Goal: Transaction & Acquisition: Book appointment/travel/reservation

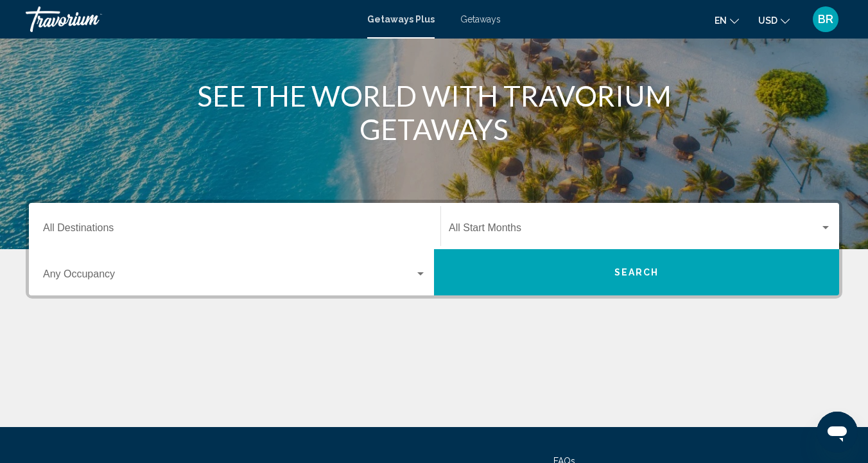
scroll to position [137, 0]
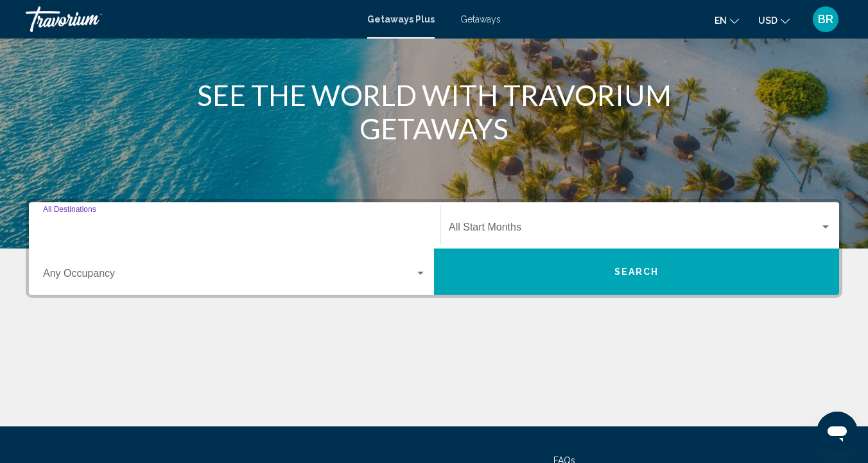
click at [74, 230] on input "Destination All Destinations" at bounding box center [234, 230] width 383 height 12
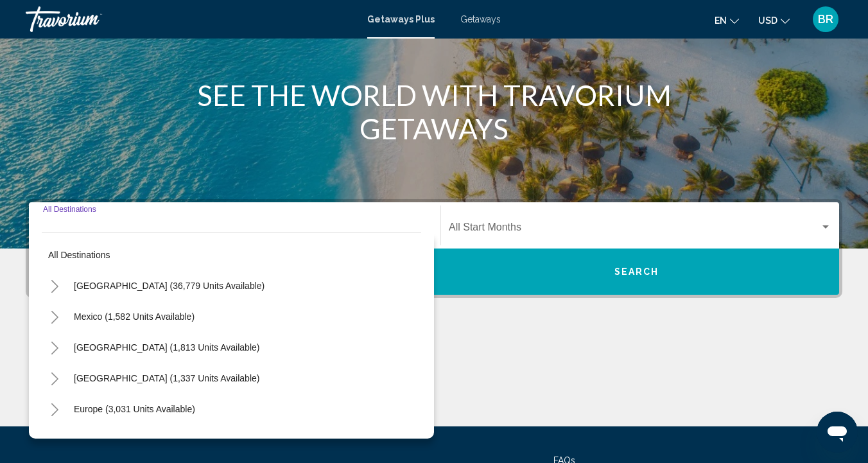
scroll to position [257, 0]
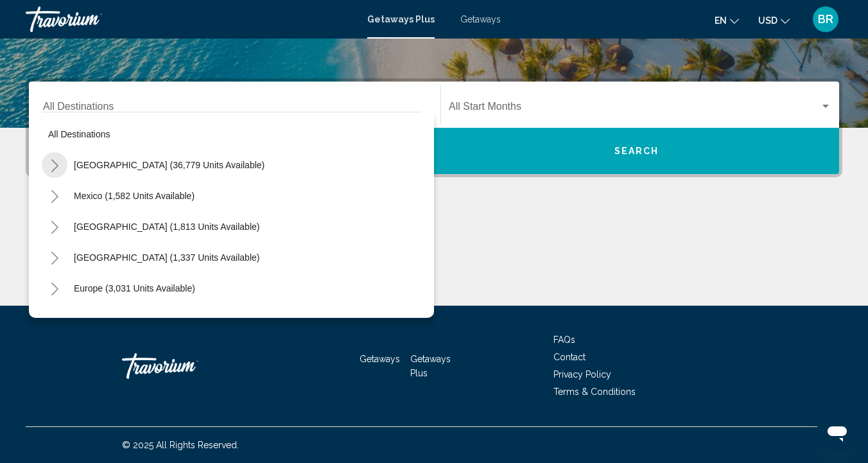
click at [66, 166] on button "Toggle United States (36,779 units available)" at bounding box center [55, 165] width 26 height 26
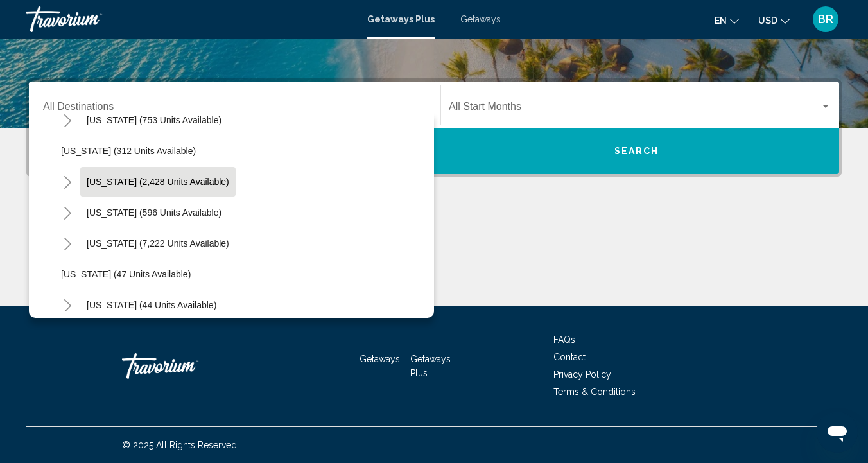
scroll to position [82, 0]
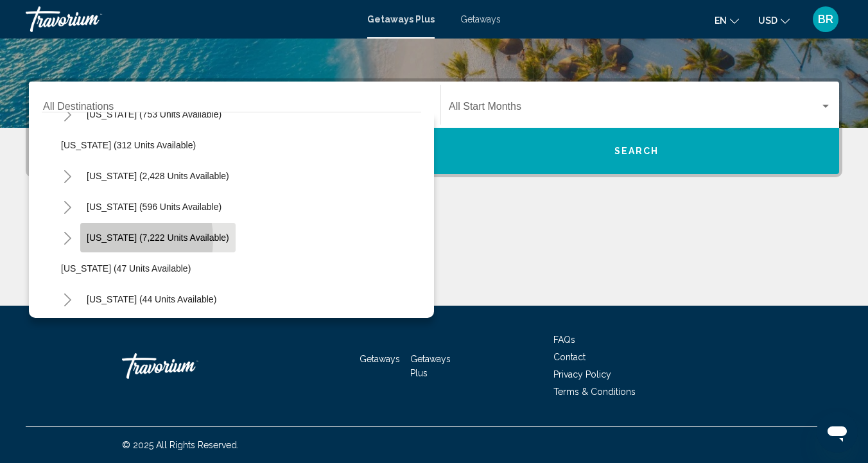
click at [108, 239] on span "[US_STATE] (7,222 units available)" at bounding box center [158, 237] width 142 height 10
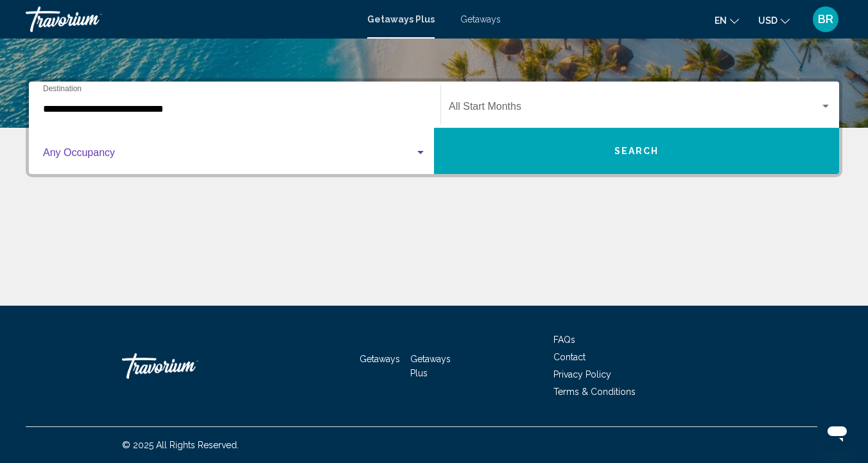
click at [420, 149] on div "Search widget" at bounding box center [421, 153] width 12 height 10
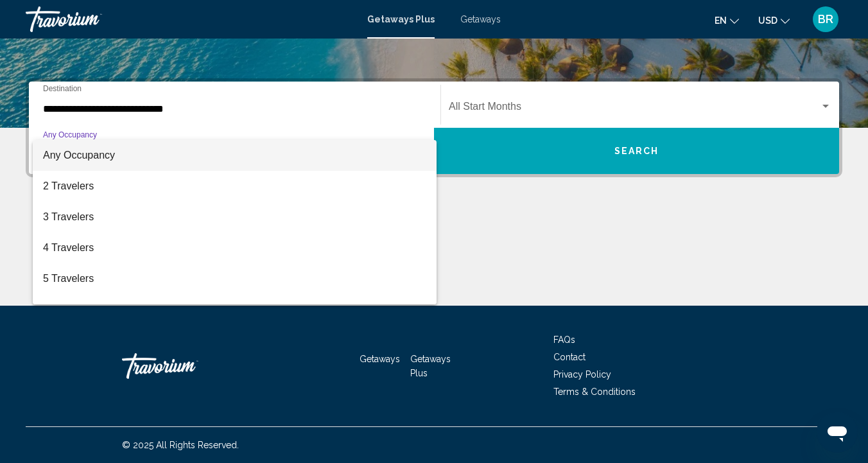
click at [504, 259] on div at bounding box center [434, 231] width 868 height 463
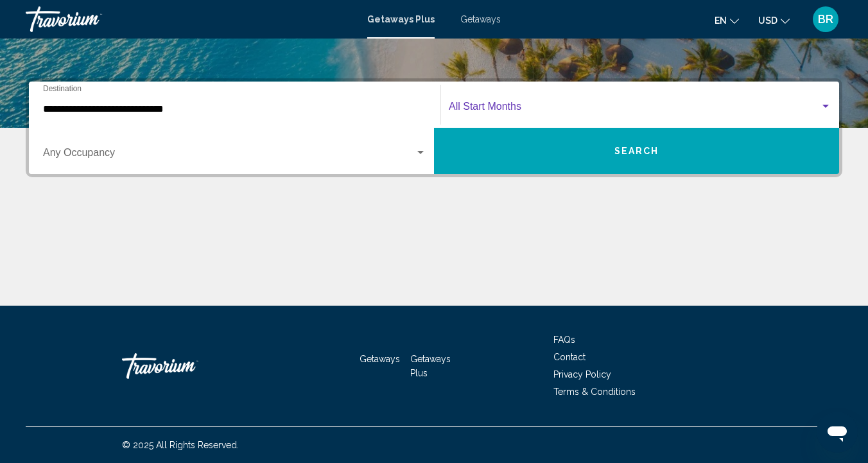
click at [826, 105] on div "Search widget" at bounding box center [825, 106] width 6 height 3
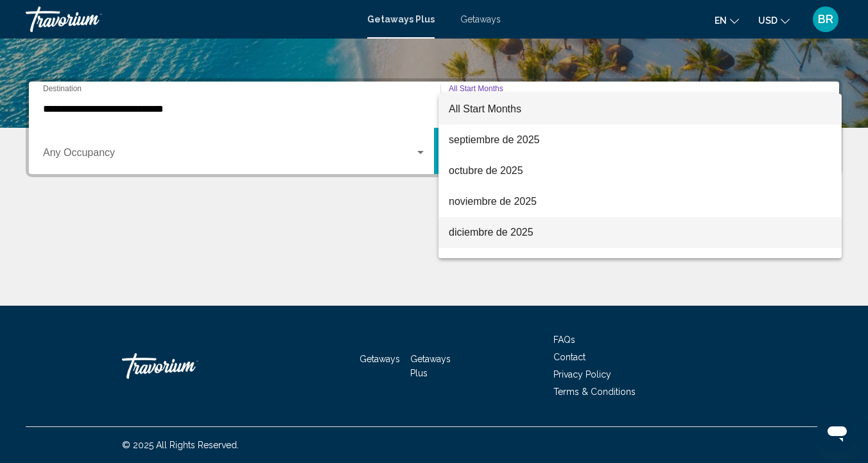
scroll to position [0, 0]
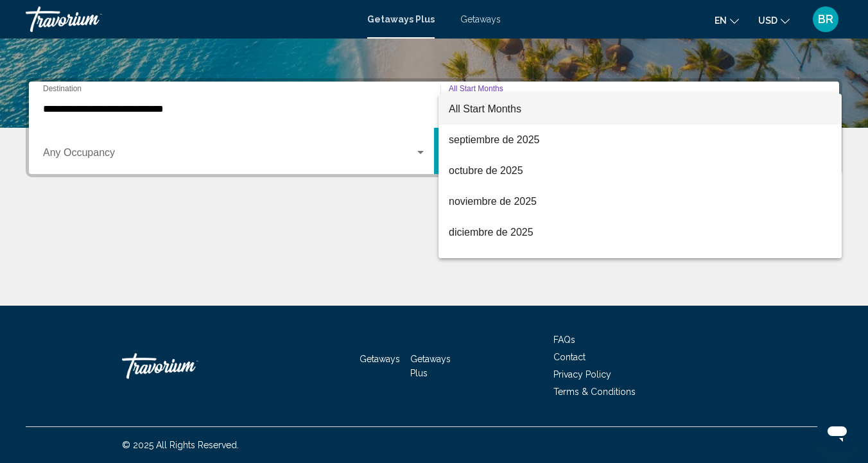
click at [47, 108] on div at bounding box center [434, 231] width 868 height 463
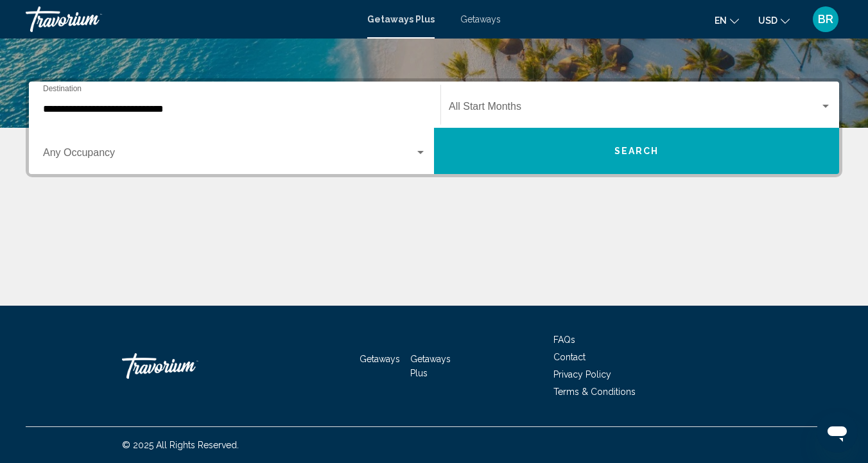
click at [40, 109] on div "**********" at bounding box center [234, 105] width 399 height 40
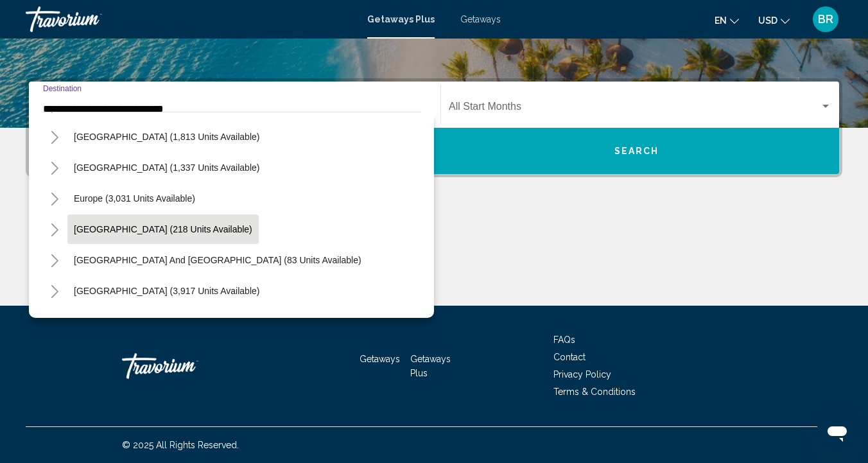
scroll to position [1474, 0]
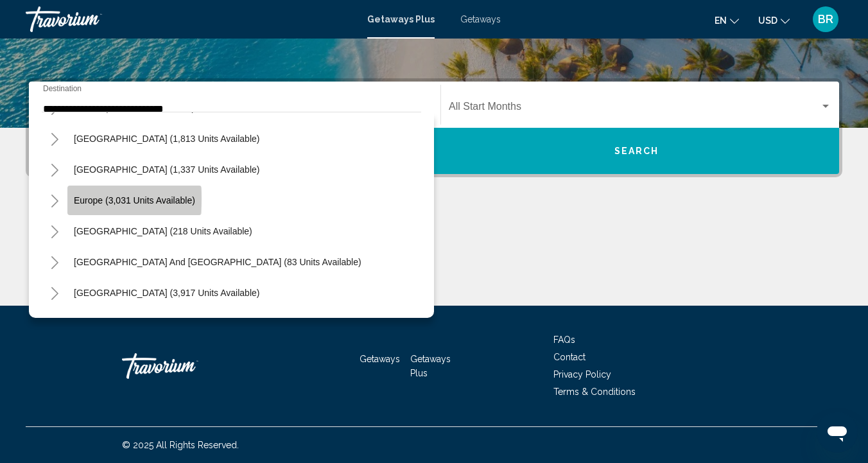
click at [71, 198] on button "Europe (3,031 units available)" at bounding box center [134, 200] width 134 height 30
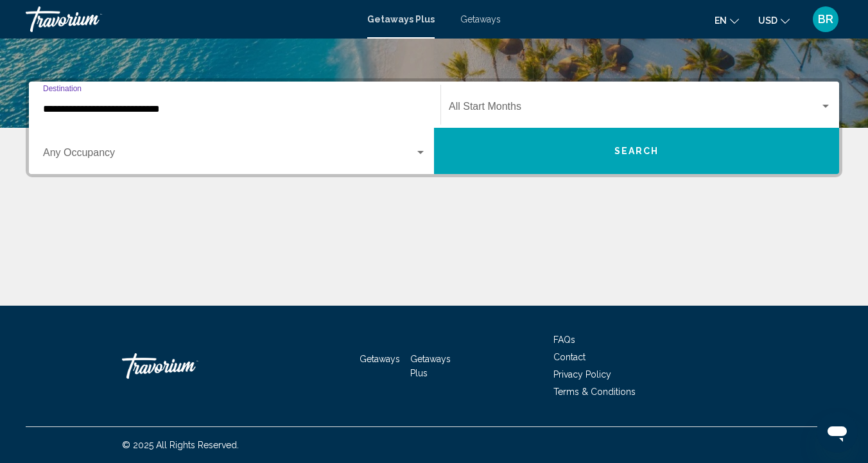
click at [62, 108] on input "**********" at bounding box center [234, 109] width 383 height 12
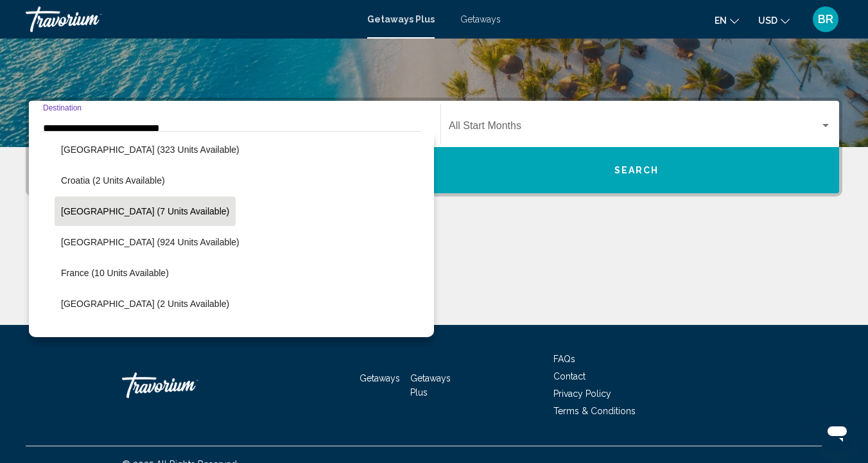
scroll to position [1607, 0]
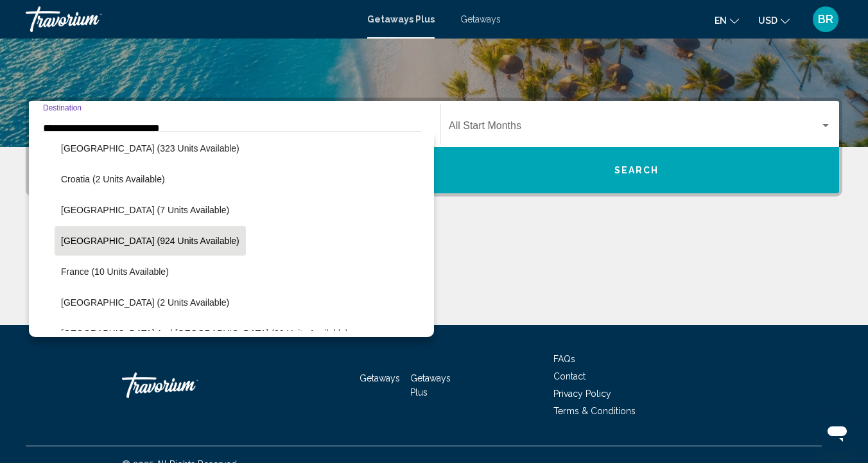
click at [78, 241] on span "[GEOGRAPHIC_DATA] (924 units available)" at bounding box center [150, 241] width 178 height 10
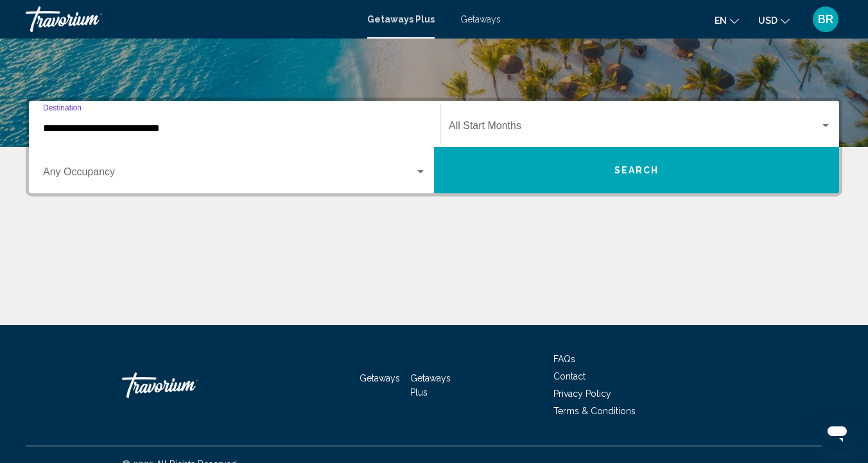
type input "**********"
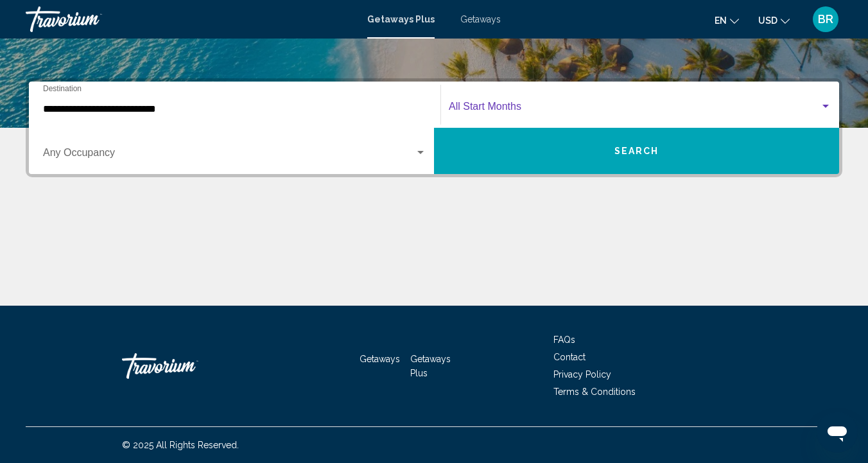
click at [824, 108] on div "Search widget" at bounding box center [826, 106] width 12 height 10
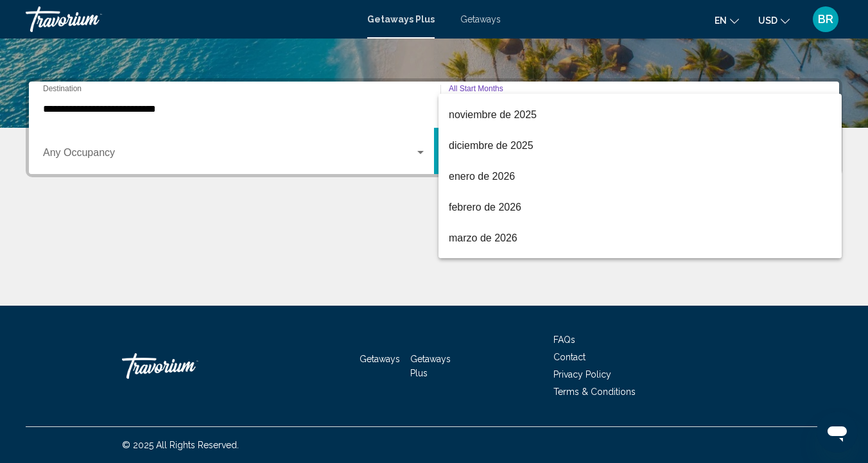
scroll to position [94, 0]
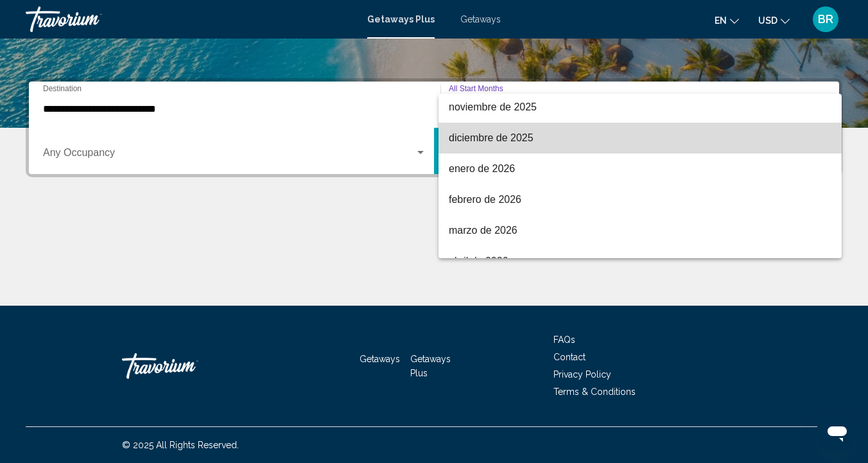
click at [503, 138] on span "diciembre de 2025" at bounding box center [640, 138] width 383 height 31
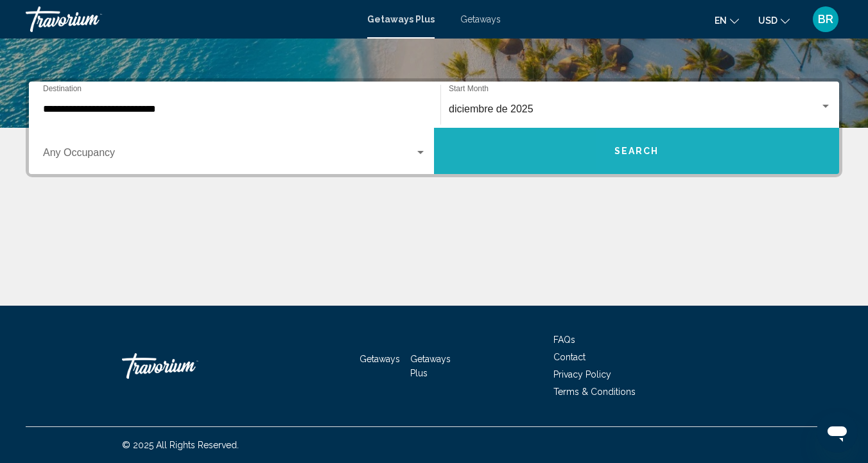
click at [639, 150] on span "Search" at bounding box center [636, 151] width 45 height 10
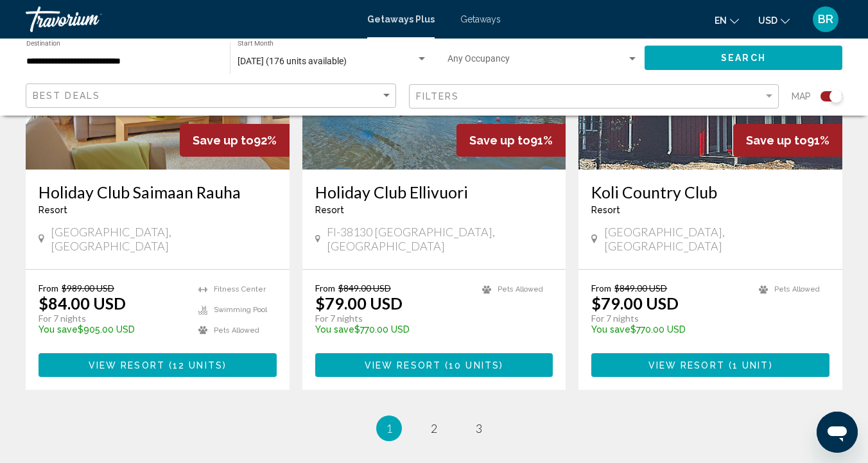
scroll to position [1954, 0]
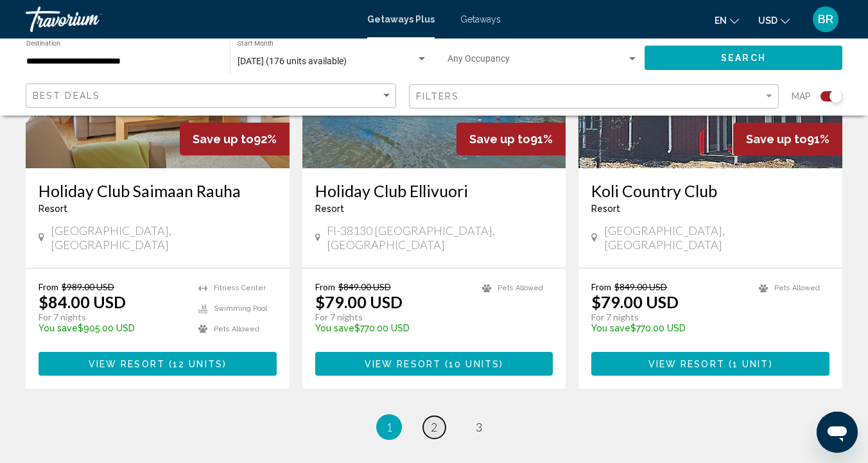
click at [435, 420] on span "2" at bounding box center [434, 427] width 6 height 14
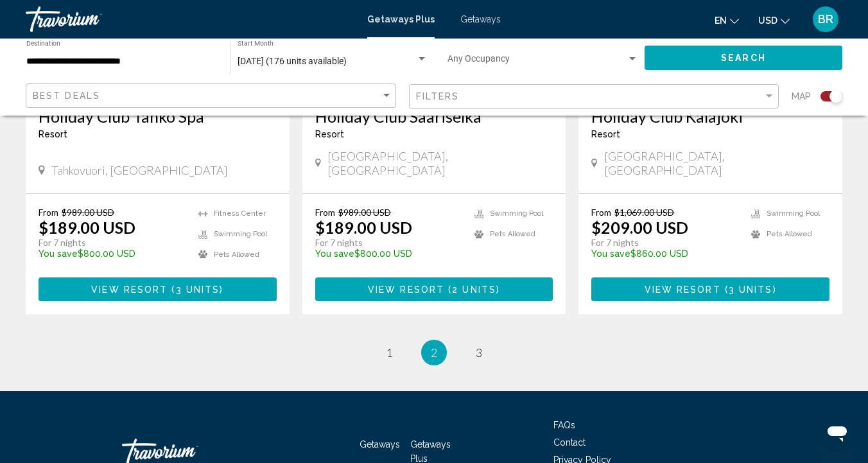
scroll to position [2024, 0]
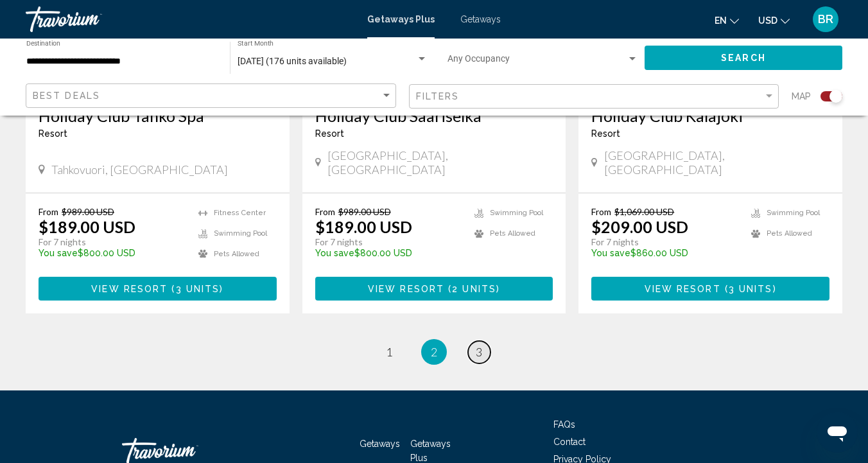
click at [479, 345] on span "3" at bounding box center [479, 352] width 6 height 14
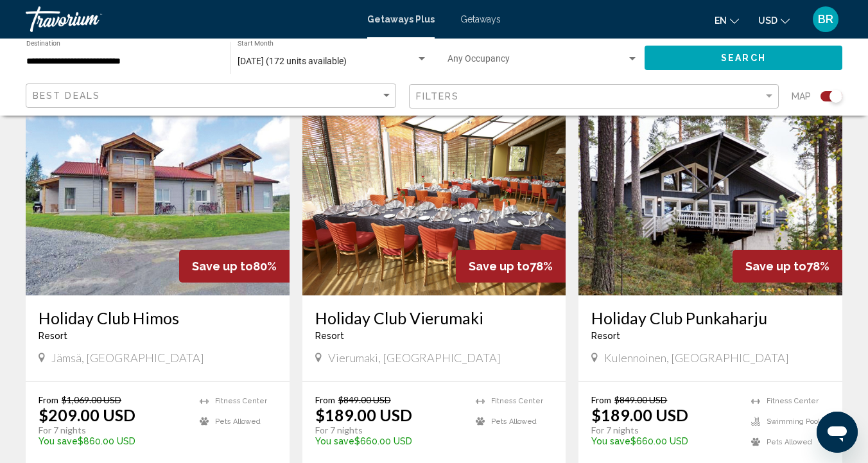
scroll to position [479, 0]
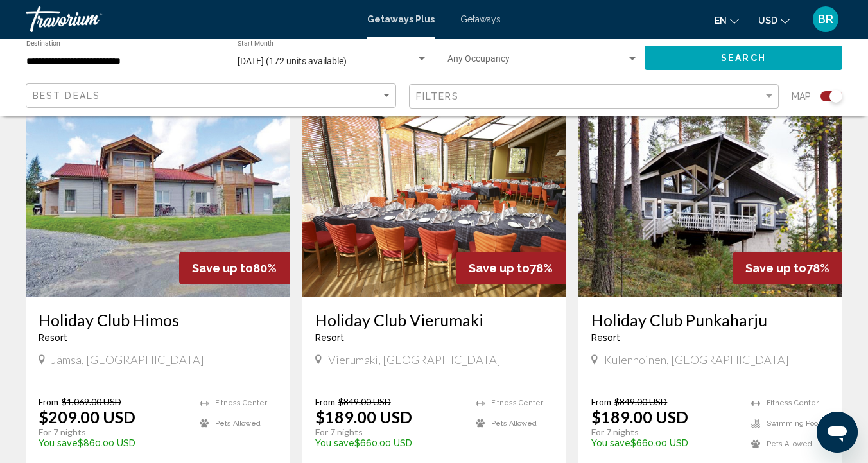
click at [697, 214] on img "Main content" at bounding box center [710, 194] width 264 height 205
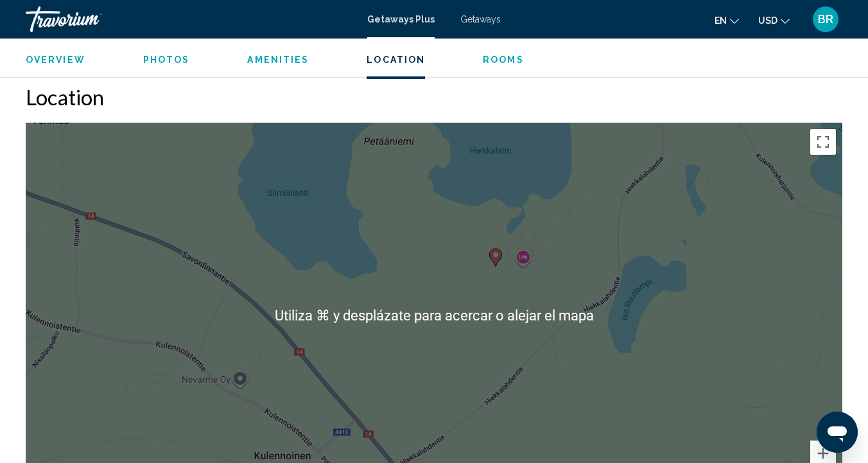
scroll to position [1719, 0]
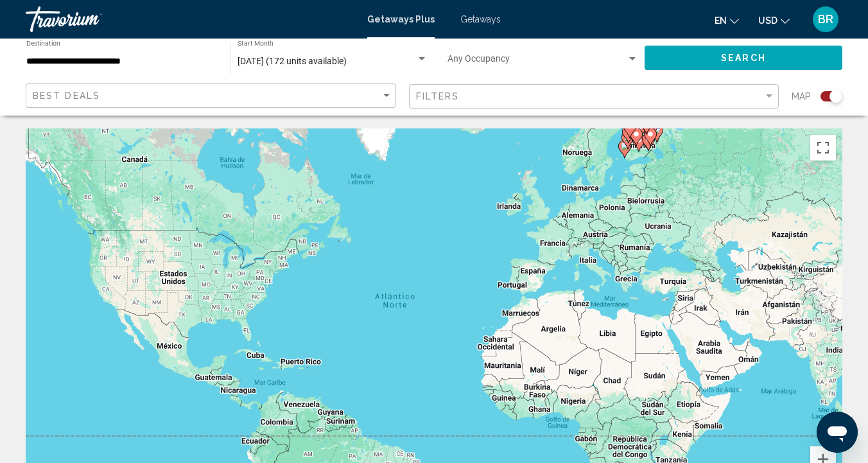
click at [640, 134] on icon "Main content" at bounding box center [636, 136] width 12 height 17
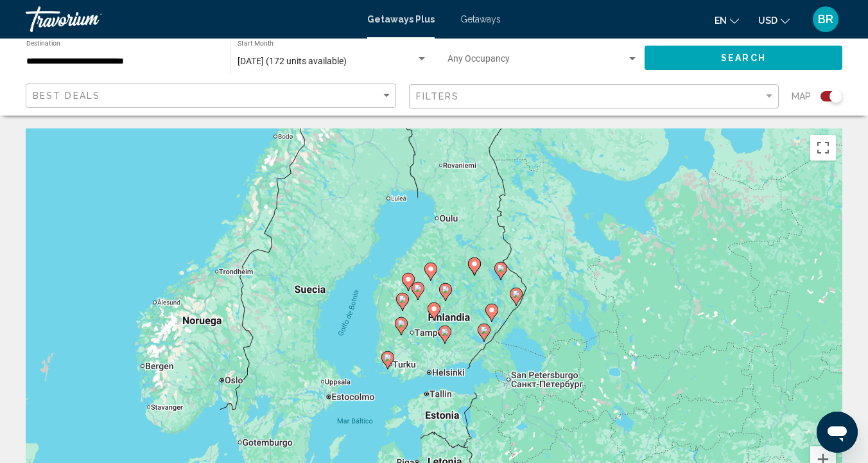
click at [492, 248] on div "Para activar la función de arrastrar con el teclado, presiona Alt + Intro. Una …" at bounding box center [434, 320] width 816 height 385
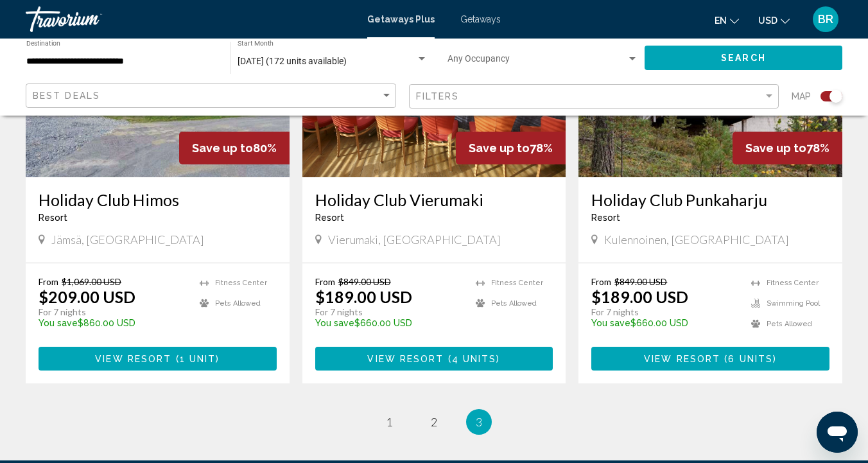
scroll to position [602, 0]
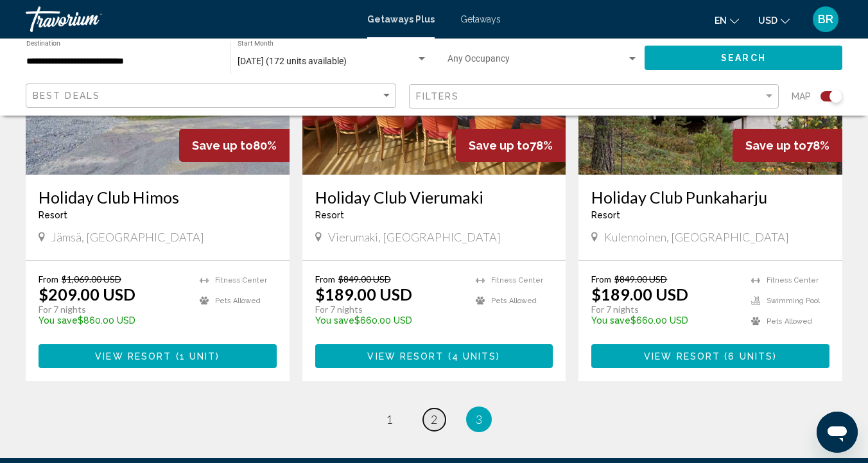
click at [432, 412] on span "2" at bounding box center [434, 419] width 6 height 14
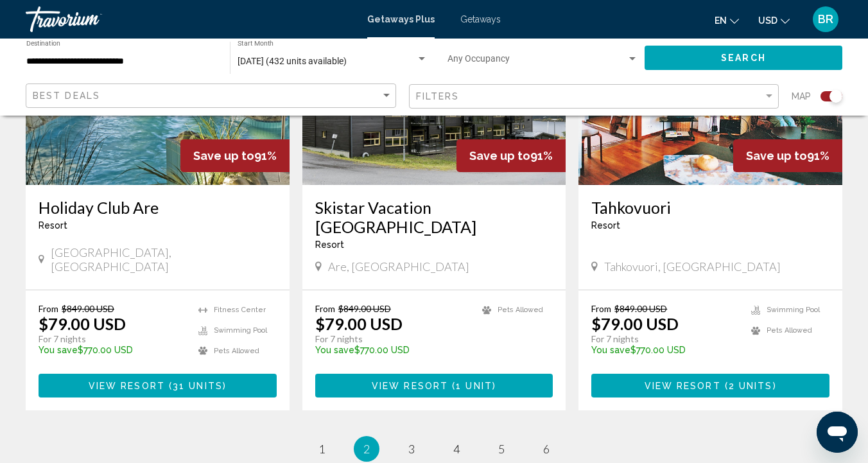
scroll to position [1949, 0]
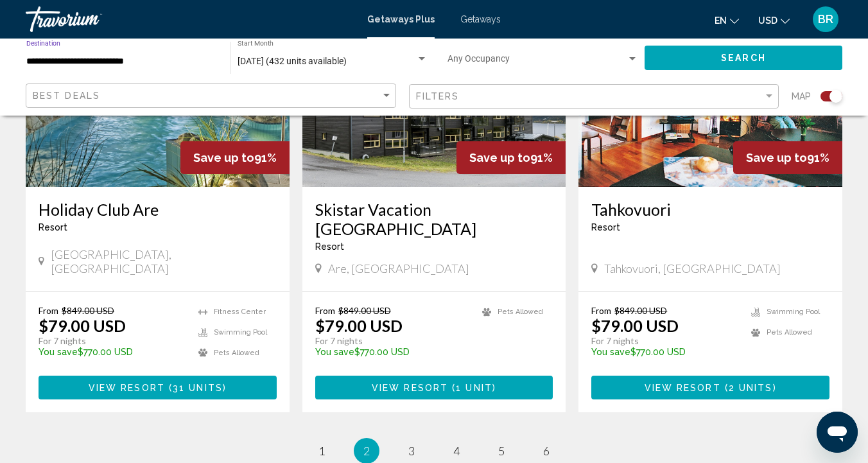
click at [70, 62] on input "**********" at bounding box center [121, 61] width 191 height 10
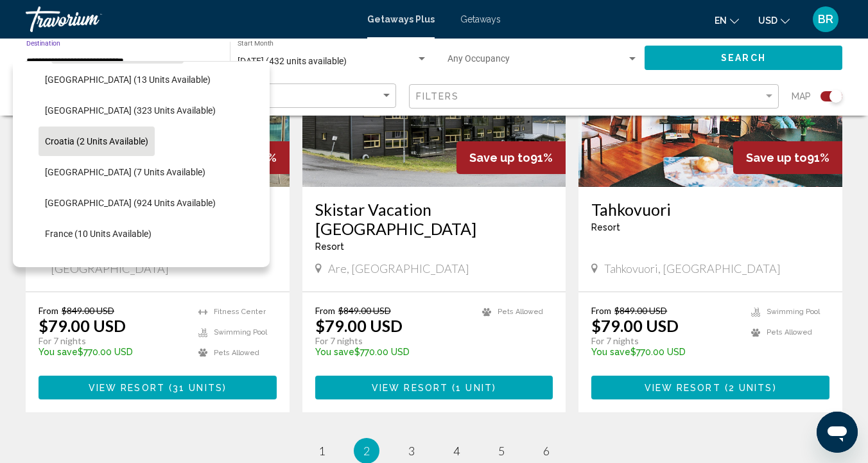
scroll to position [191, 0]
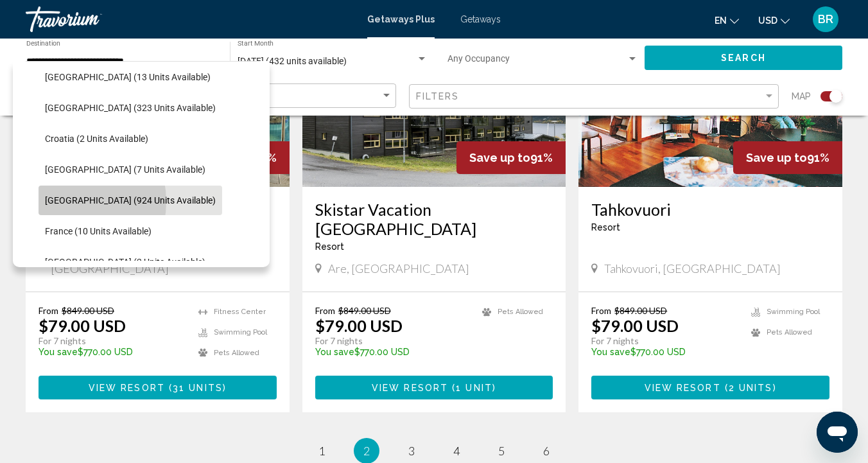
click at [58, 202] on span "[GEOGRAPHIC_DATA] (924 units available)" at bounding box center [130, 200] width 171 height 10
type input "**********"
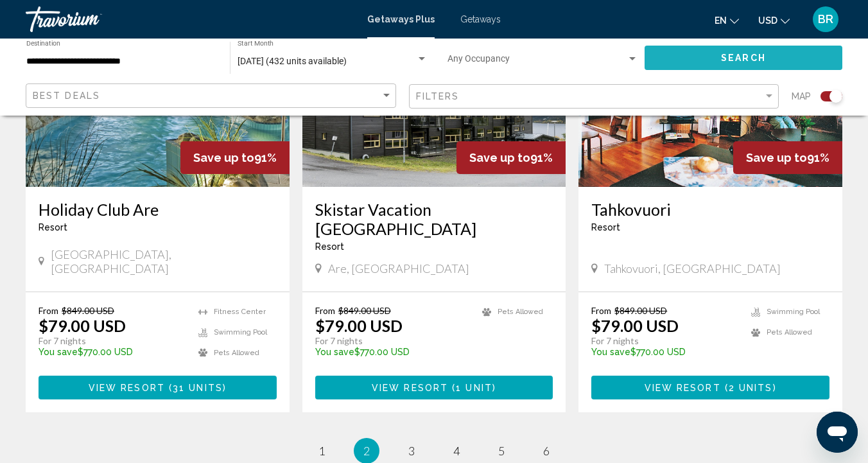
click at [763, 55] on span "Search" at bounding box center [743, 58] width 45 height 10
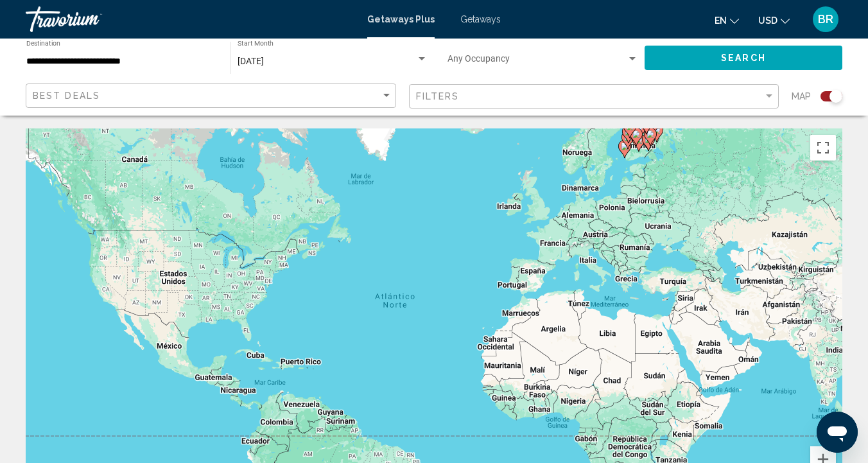
click at [384, 99] on div "Best Deals" at bounding box center [212, 96] width 359 height 24
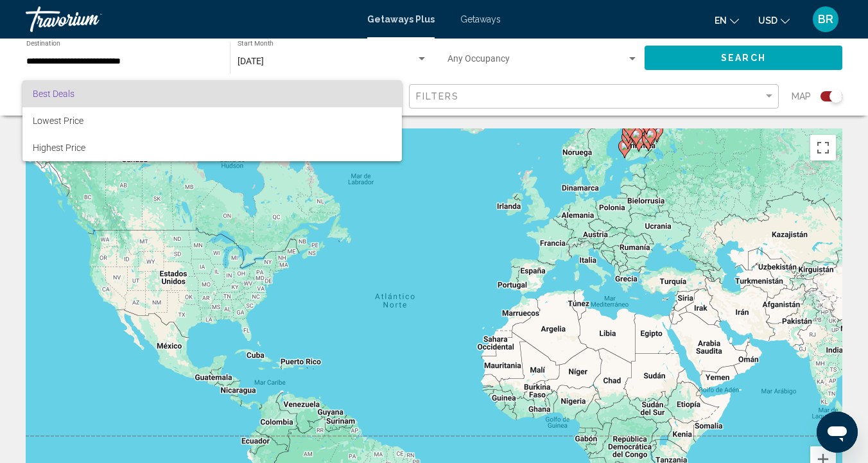
click at [424, 75] on div at bounding box center [434, 231] width 868 height 463
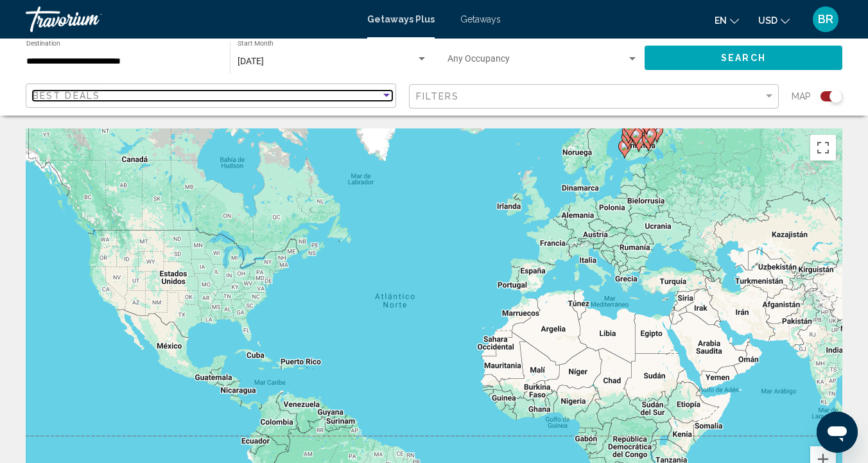
click at [386, 95] on div "Sort by" at bounding box center [387, 96] width 12 height 10
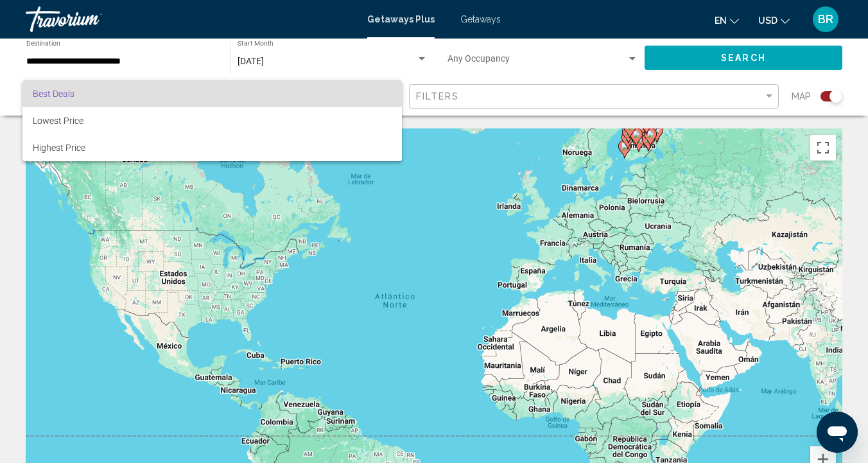
click at [386, 95] on span "Best Deals" at bounding box center [212, 93] width 359 height 27
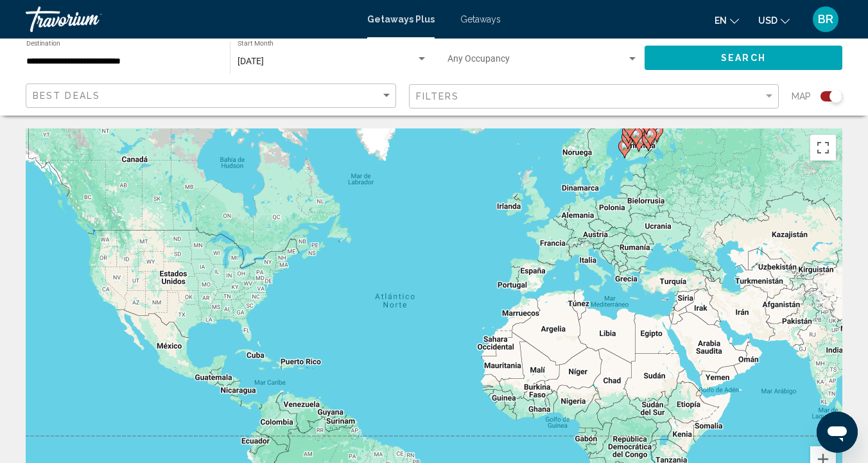
click at [765, 106] on div "Filters" at bounding box center [595, 97] width 359 height 24
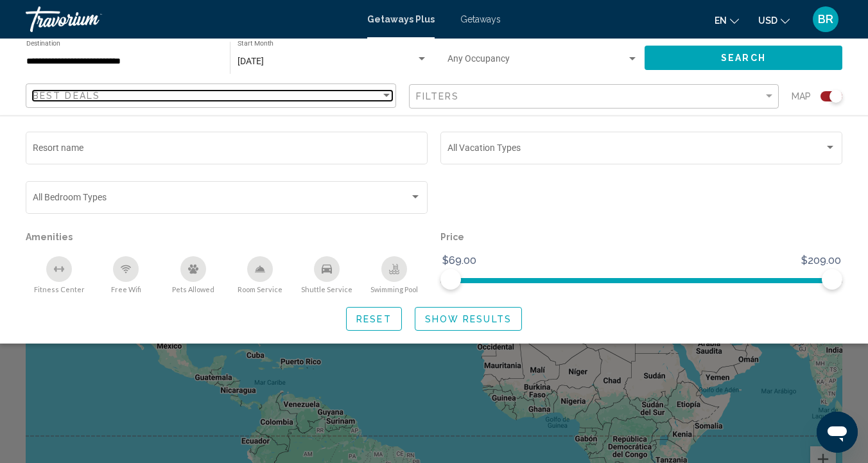
click at [387, 91] on div "Sort by" at bounding box center [387, 96] width 12 height 10
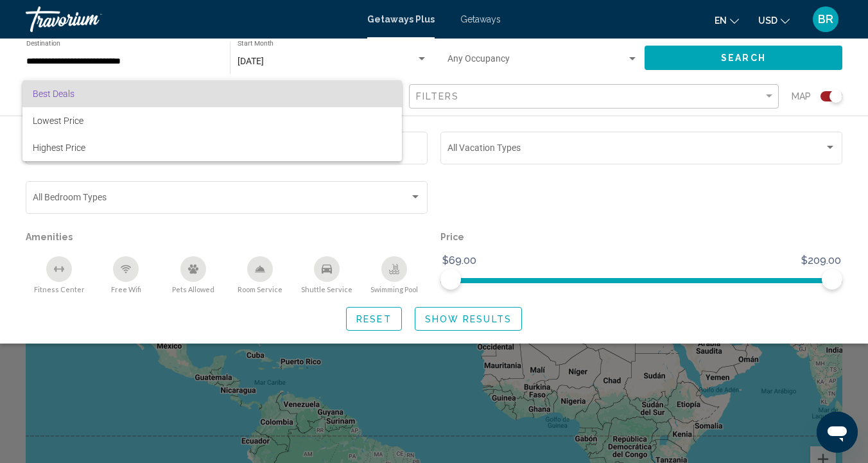
click at [406, 74] on div at bounding box center [434, 231] width 868 height 463
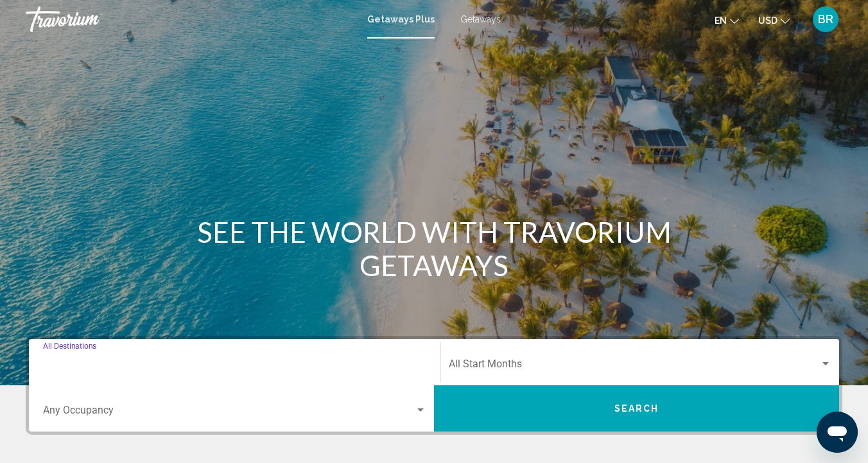
click at [326, 361] on input "Destination All Destinations" at bounding box center [234, 367] width 383 height 12
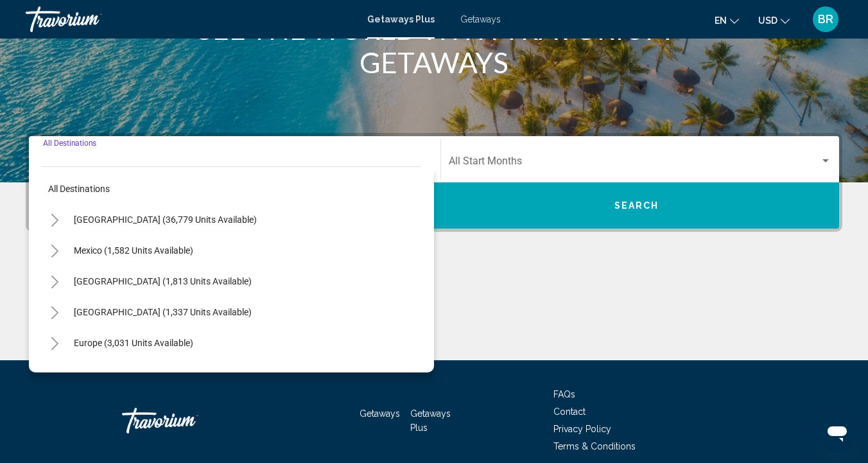
scroll to position [257, 0]
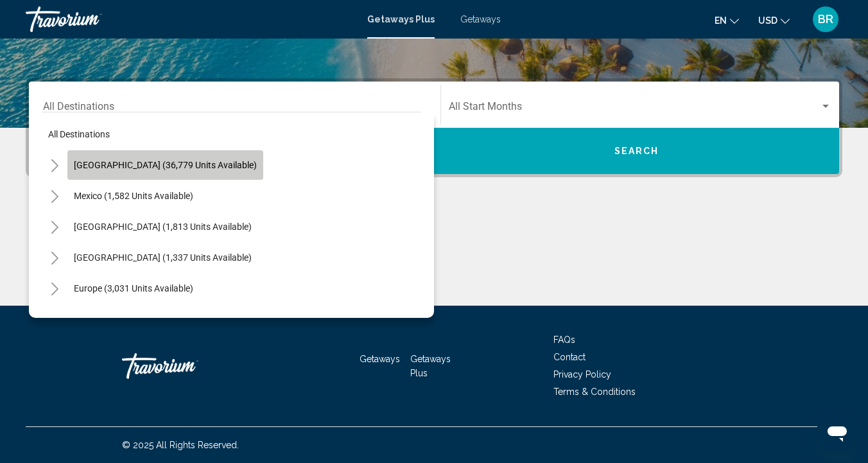
click at [206, 175] on button "[GEOGRAPHIC_DATA] (36,779 units available)" at bounding box center [165, 165] width 196 height 30
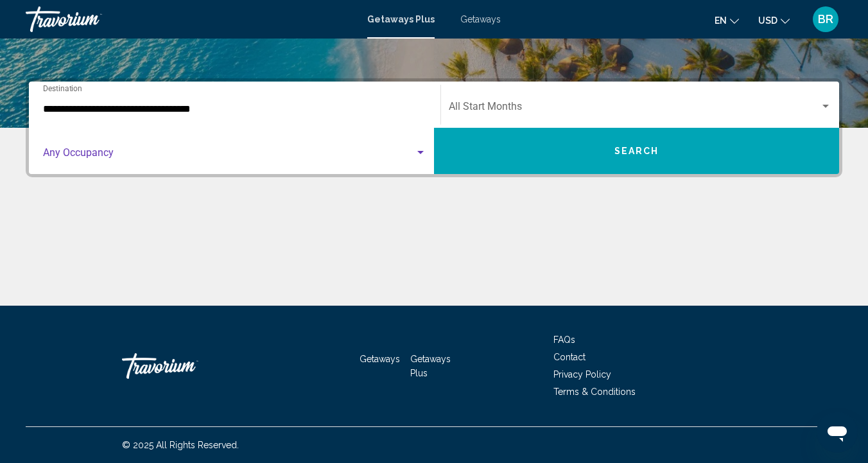
click at [413, 159] on span "Search widget" at bounding box center [229, 156] width 372 height 12
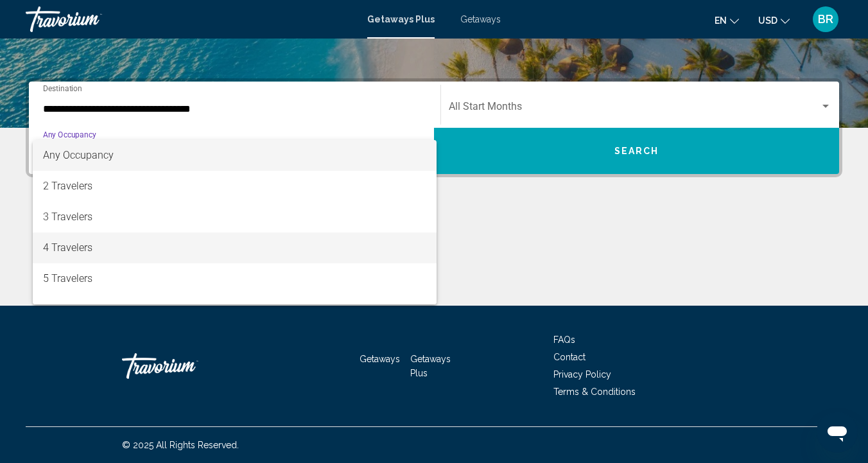
click at [180, 247] on span "4 Travelers" at bounding box center [234, 247] width 383 height 31
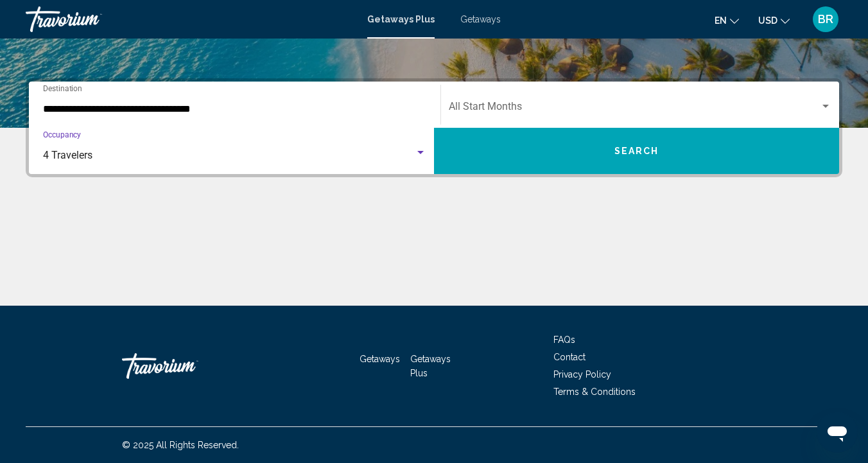
click at [421, 153] on div "Search widget" at bounding box center [420, 152] width 6 height 3
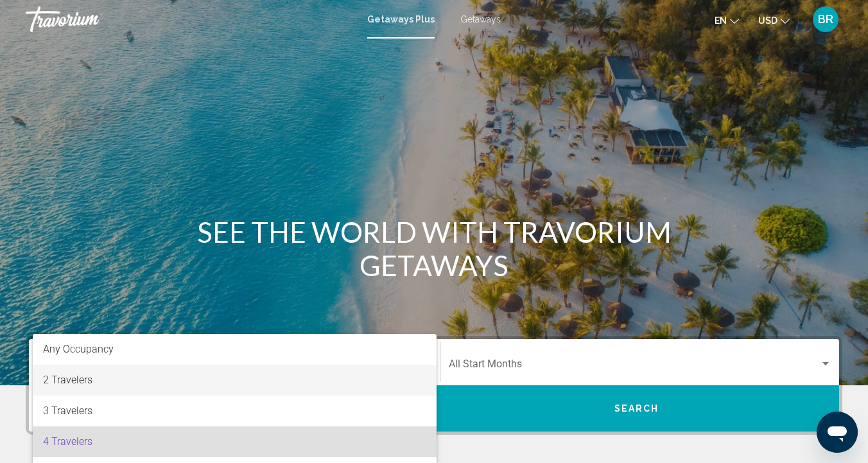
scroll to position [0, 0]
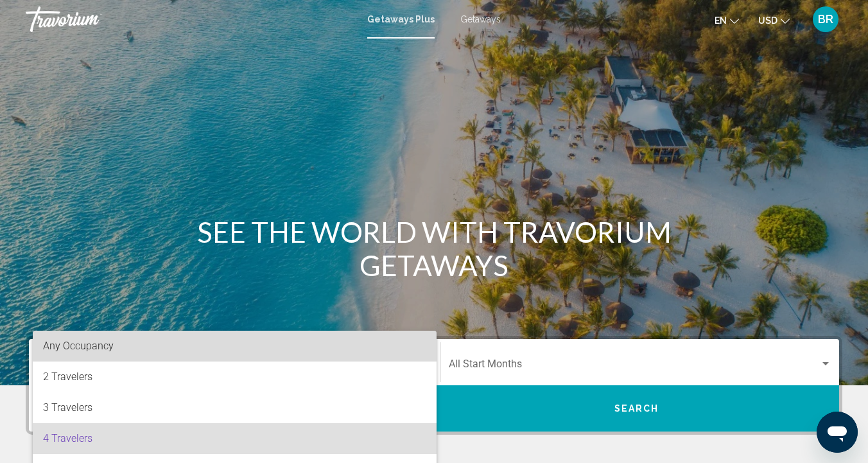
click at [80, 350] on span "Any Occupancy" at bounding box center [78, 346] width 71 height 12
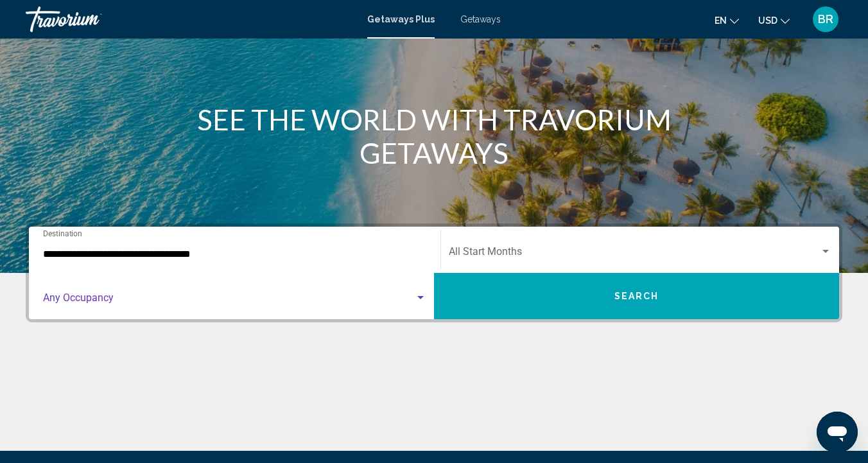
scroll to position [120, 0]
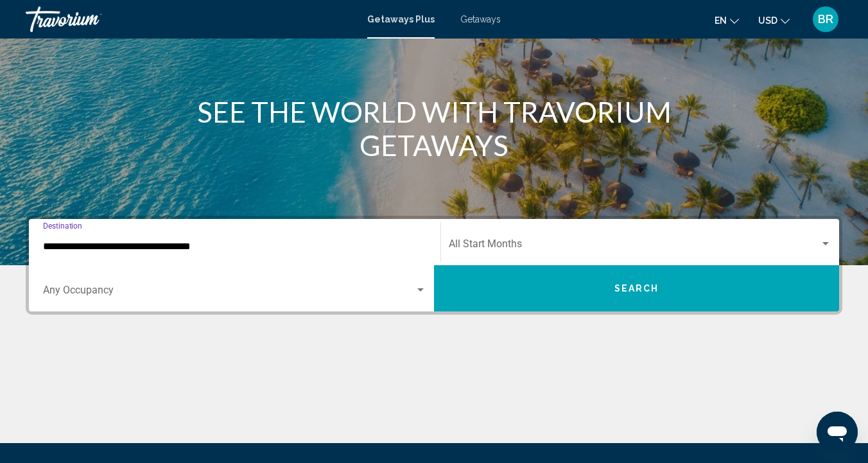
click at [57, 241] on input "**********" at bounding box center [234, 247] width 383 height 12
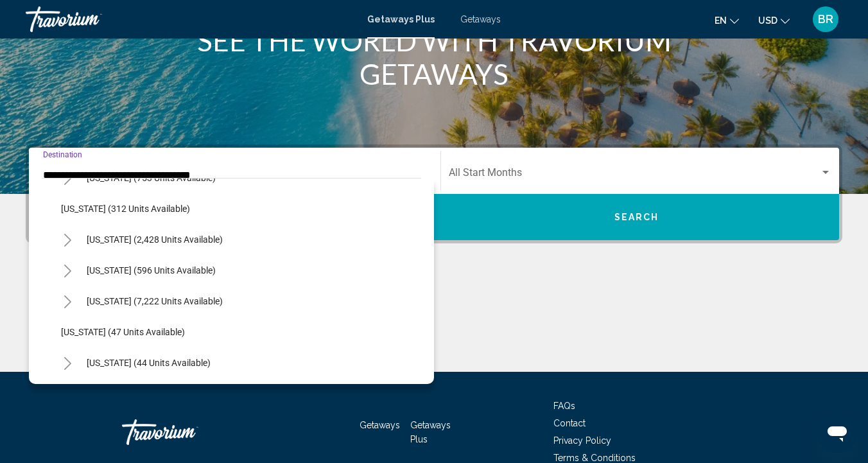
scroll to position [81, 0]
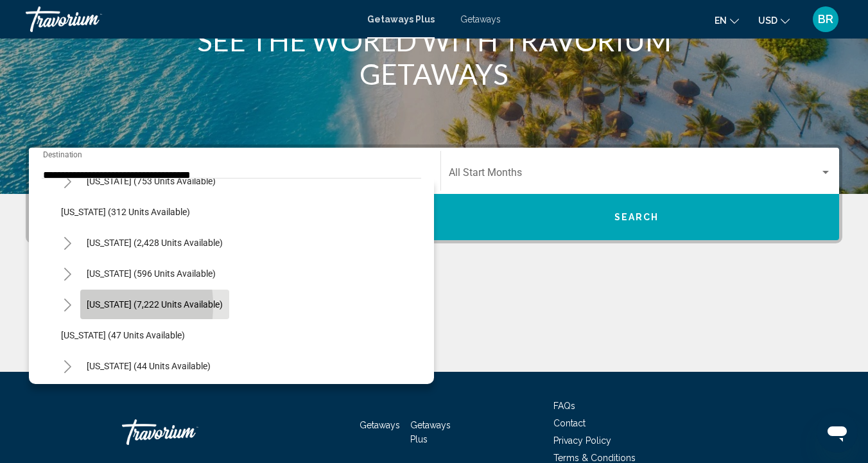
click at [82, 306] on button "[US_STATE] (7,222 units available)" at bounding box center [154, 304] width 149 height 30
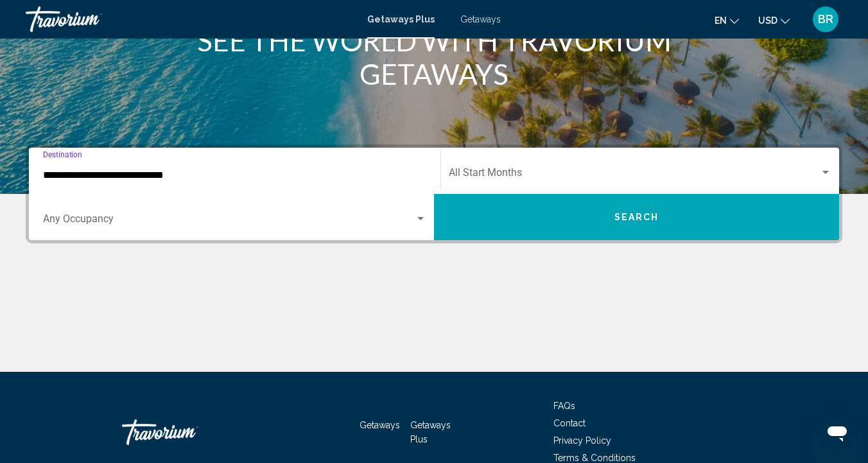
scroll to position [257, 0]
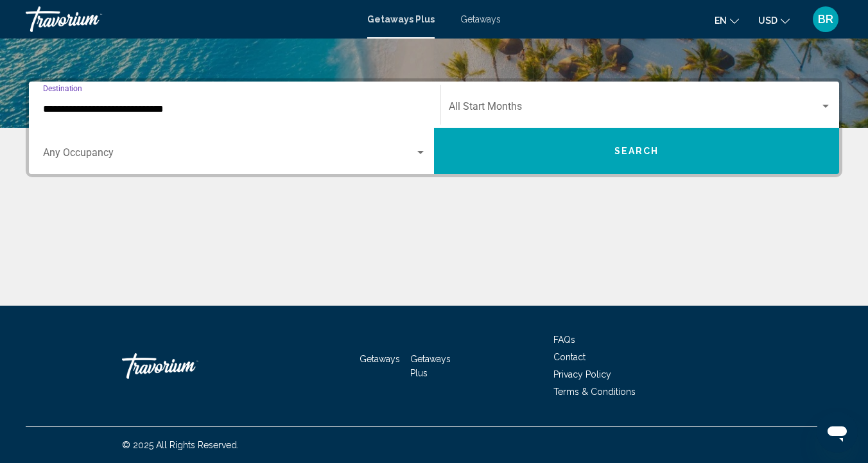
click at [52, 108] on input "**********" at bounding box center [234, 109] width 383 height 12
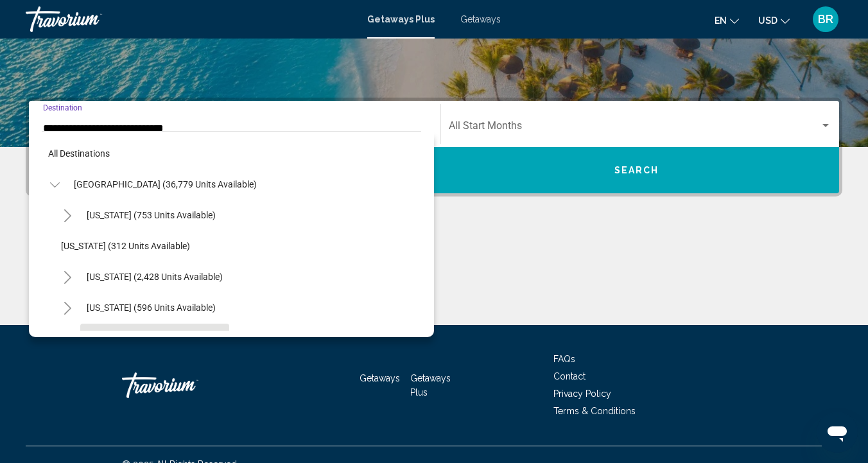
scroll to position [107, 0]
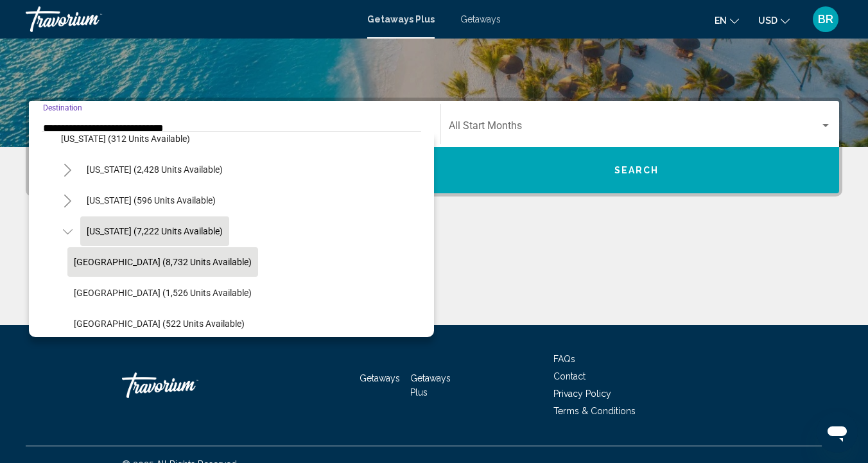
click at [113, 263] on span "[GEOGRAPHIC_DATA] (8,732 units available)" at bounding box center [163, 262] width 178 height 10
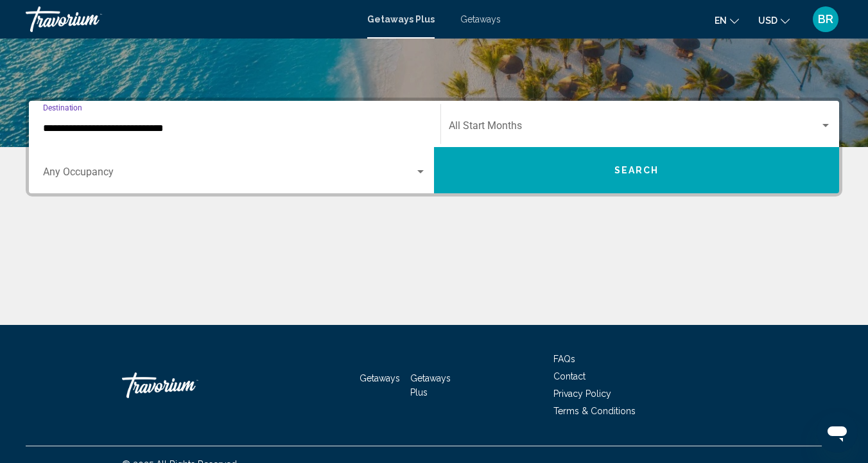
type input "**********"
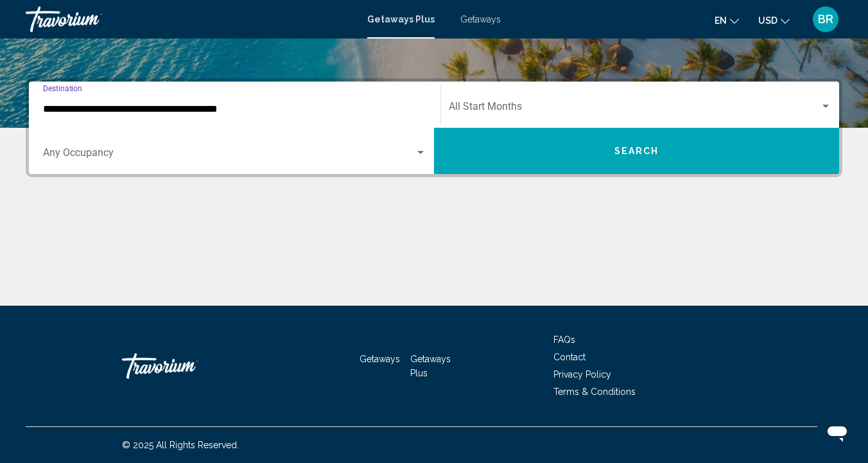
click at [825, 108] on div "Search widget" at bounding box center [826, 106] width 12 height 10
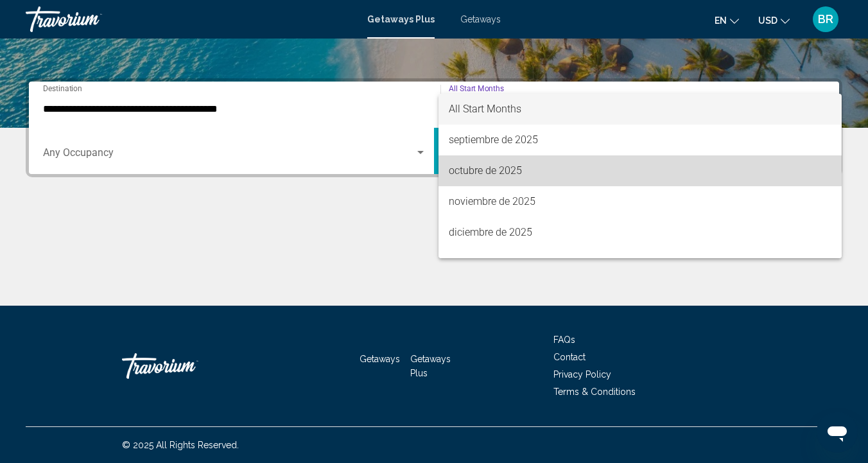
click at [487, 175] on span "octubre de 2025" at bounding box center [640, 170] width 383 height 31
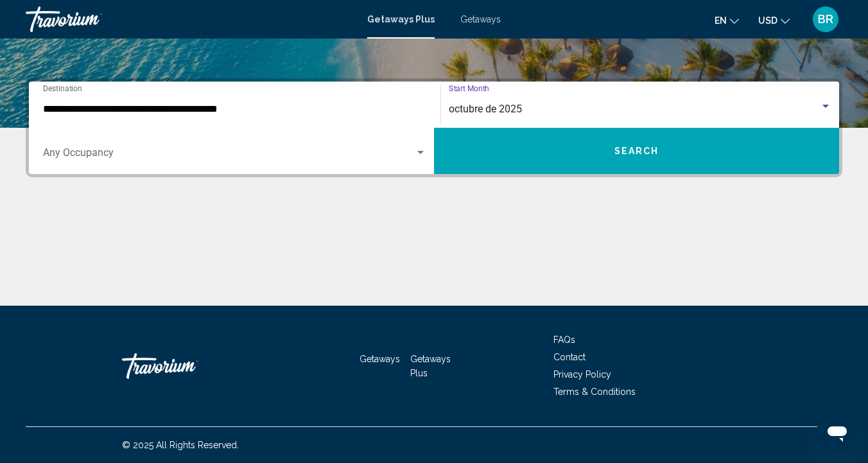
click at [703, 151] on button "Search" at bounding box center [636, 151] width 405 height 46
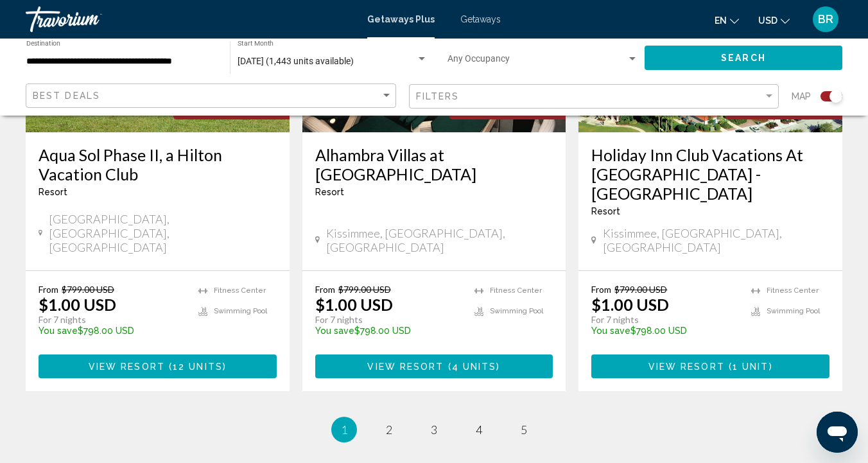
scroll to position [2089, 0]
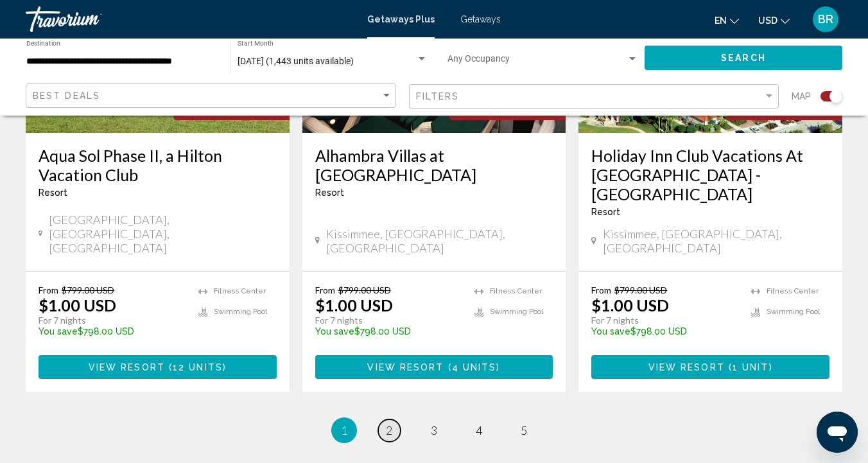
click at [388, 423] on span "2" at bounding box center [389, 430] width 6 height 14
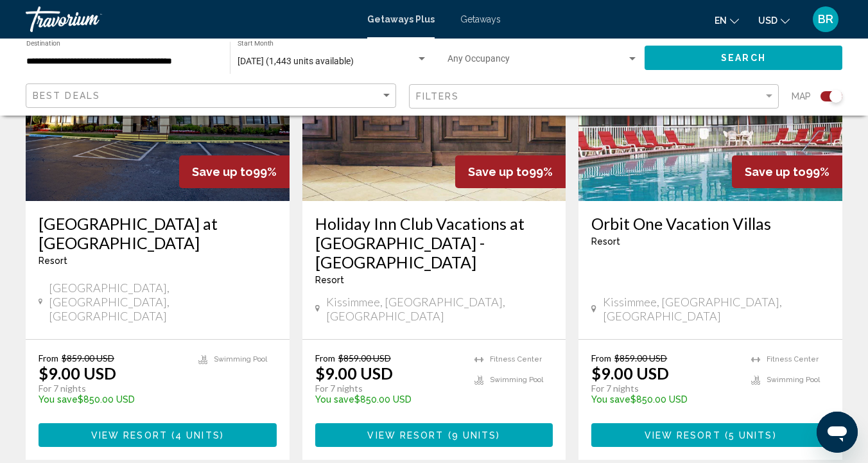
scroll to position [2094, 0]
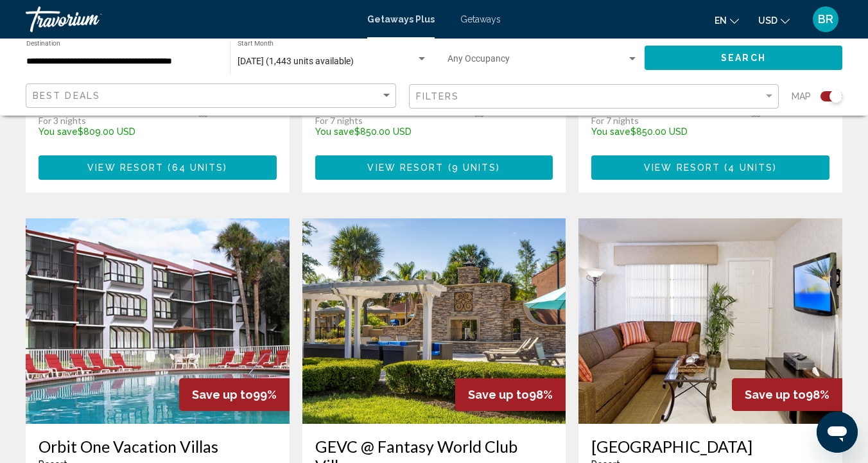
scroll to position [1364, 0]
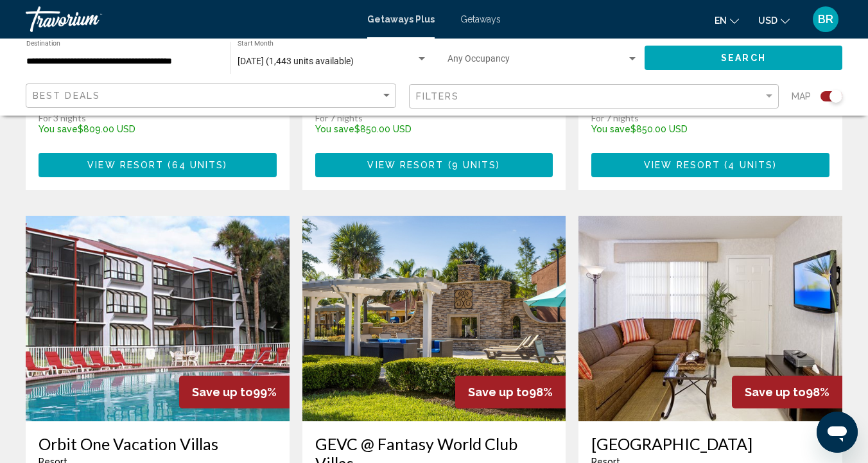
click at [436, 234] on img "Main content" at bounding box center [434, 318] width 264 height 205
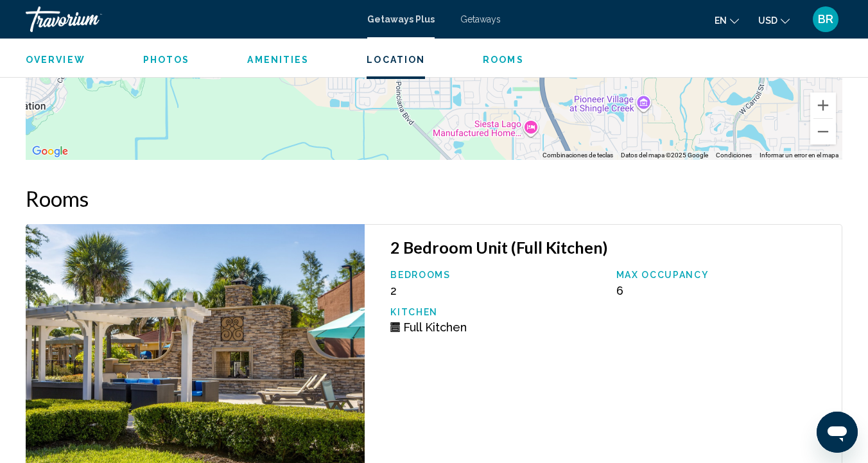
scroll to position [2338, 0]
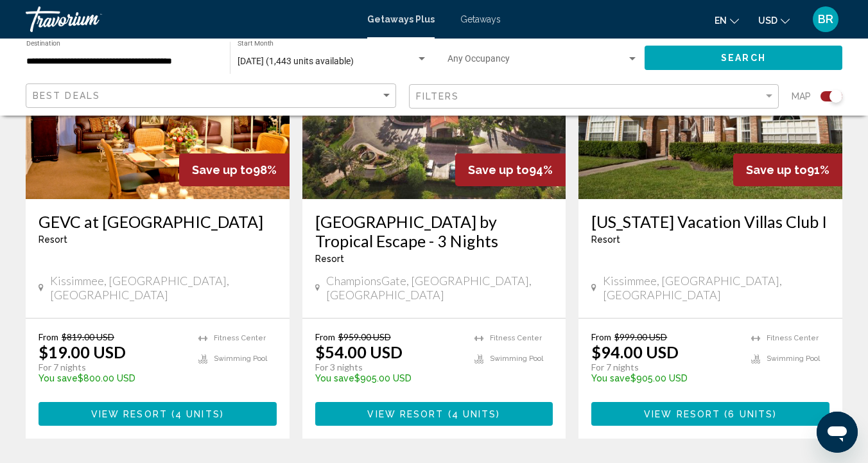
scroll to position [2059, 0]
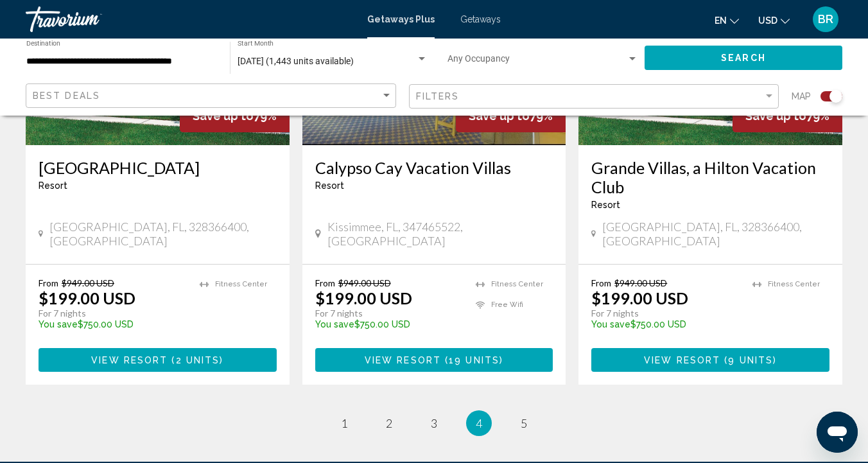
scroll to position [2044, 0]
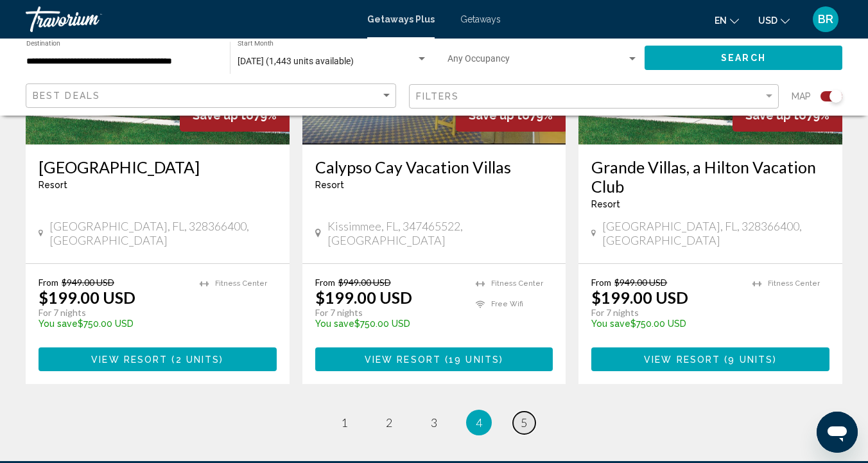
click at [524, 415] on span "5" at bounding box center [524, 422] width 6 height 14
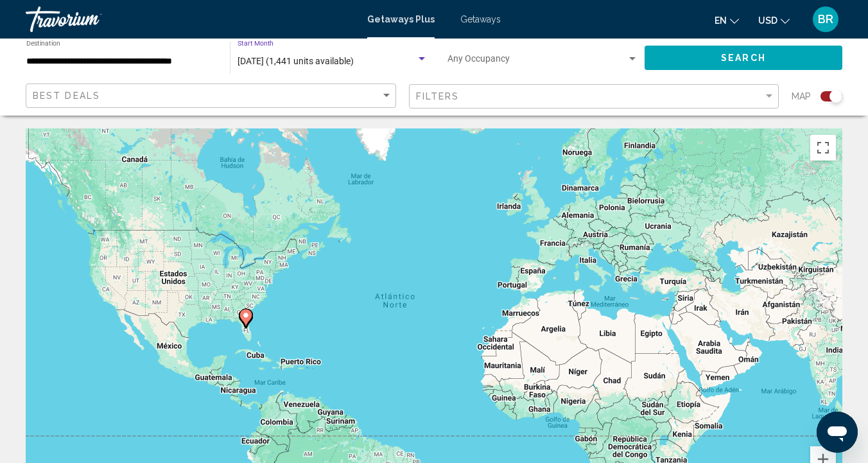
click at [413, 62] on div "[DATE] (1,441 units available)" at bounding box center [326, 61] width 178 height 10
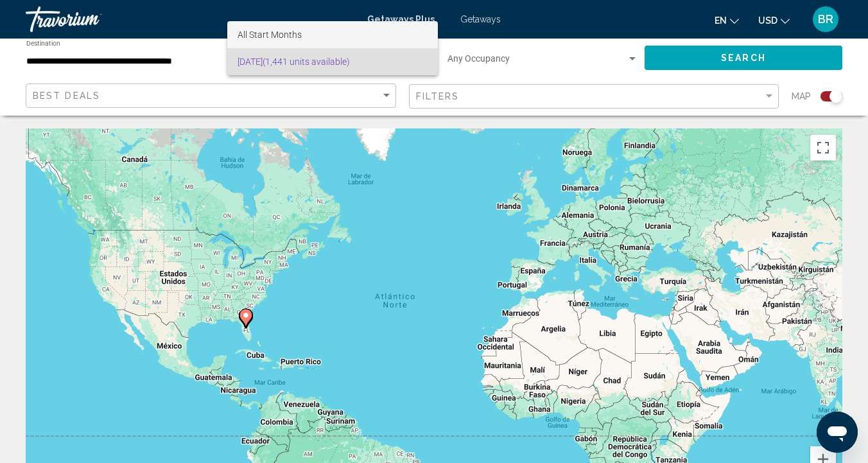
click at [404, 38] on span "All Start Months" at bounding box center [332, 34] width 190 height 27
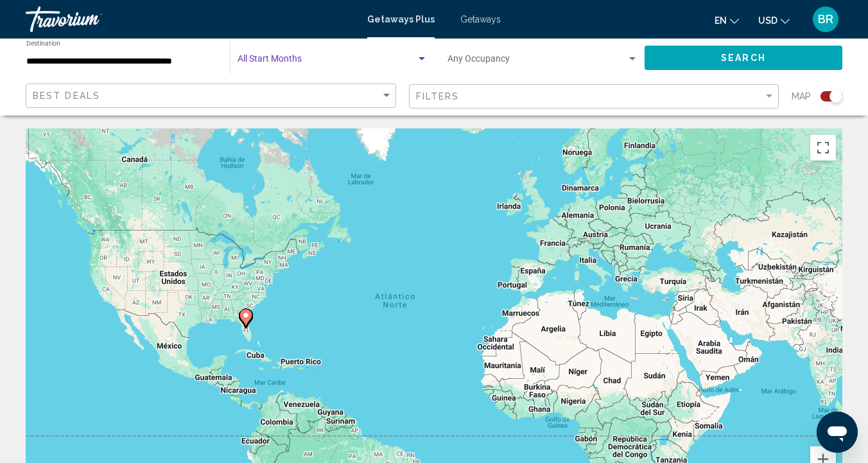
click at [684, 62] on button "Search" at bounding box center [743, 58] width 198 height 24
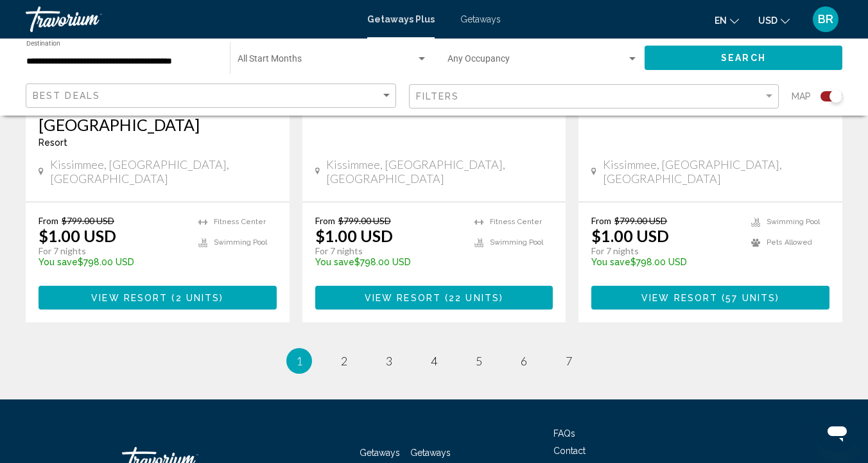
scroll to position [2152, 0]
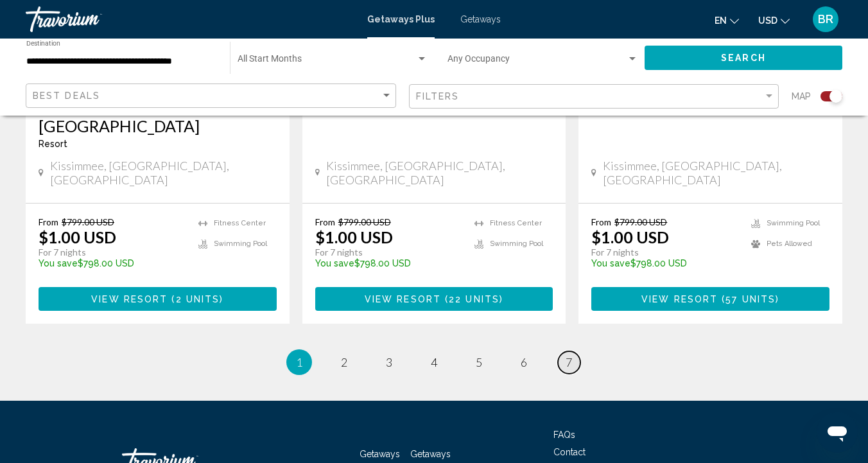
click at [560, 351] on link "page 7" at bounding box center [569, 362] width 22 height 22
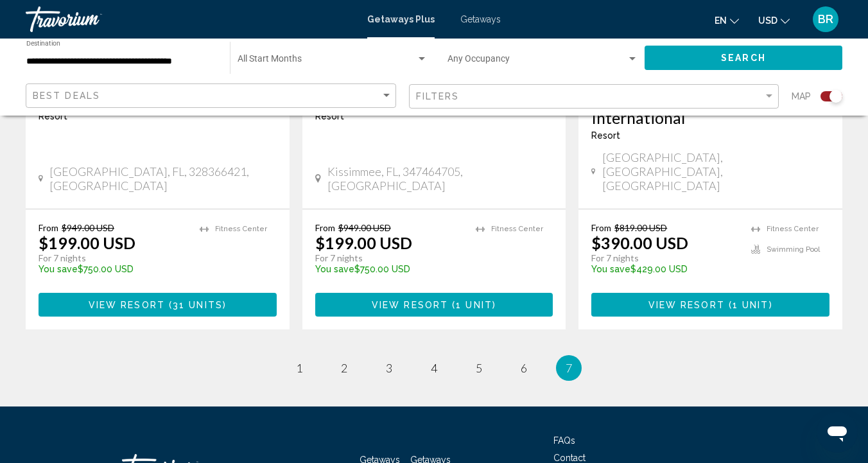
scroll to position [710, 0]
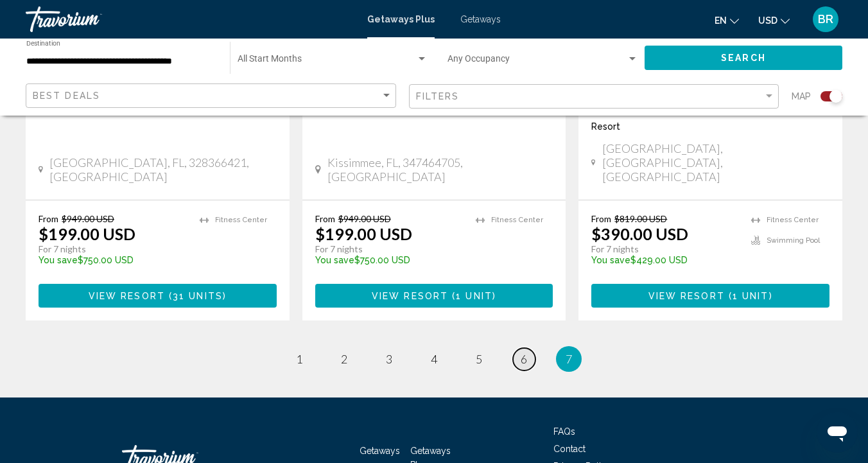
click at [524, 352] on span "6" at bounding box center [524, 359] width 6 height 14
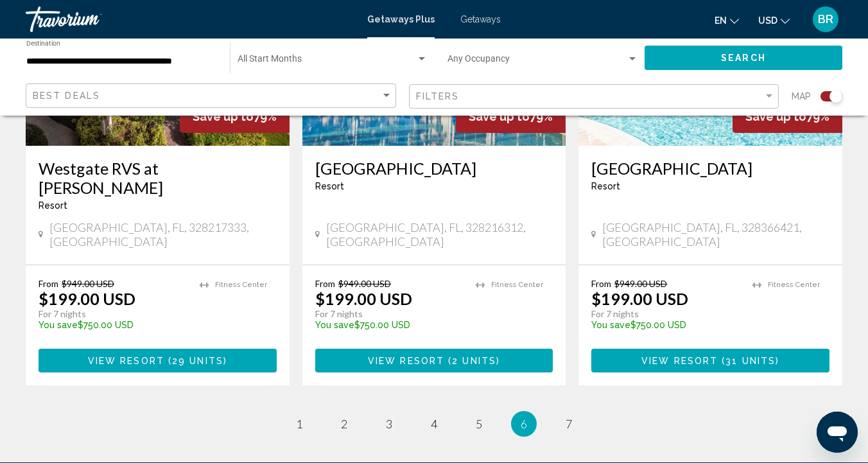
scroll to position [2060, 0]
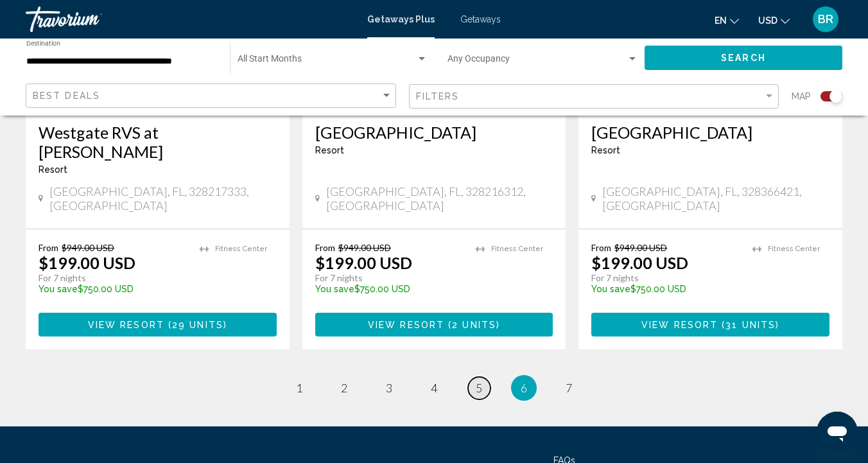
click at [474, 377] on link "page 5" at bounding box center [479, 388] width 22 height 22
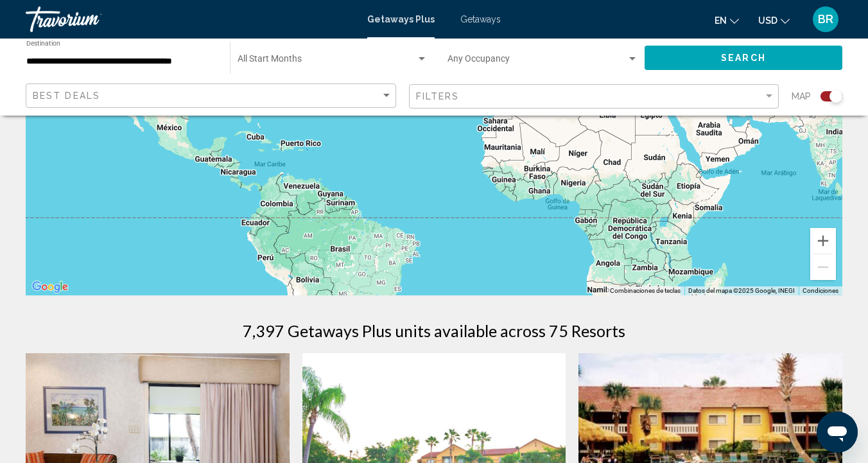
scroll to position [200, 0]
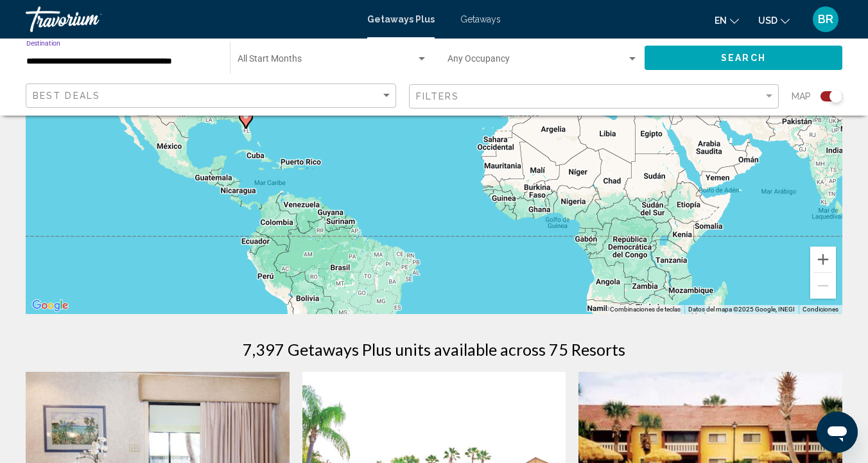
click at [161, 59] on input "**********" at bounding box center [121, 61] width 191 height 10
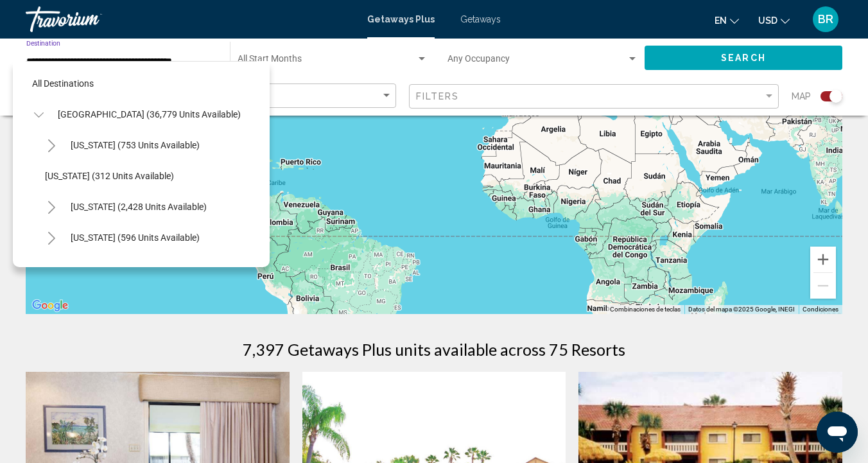
scroll to position [138, 0]
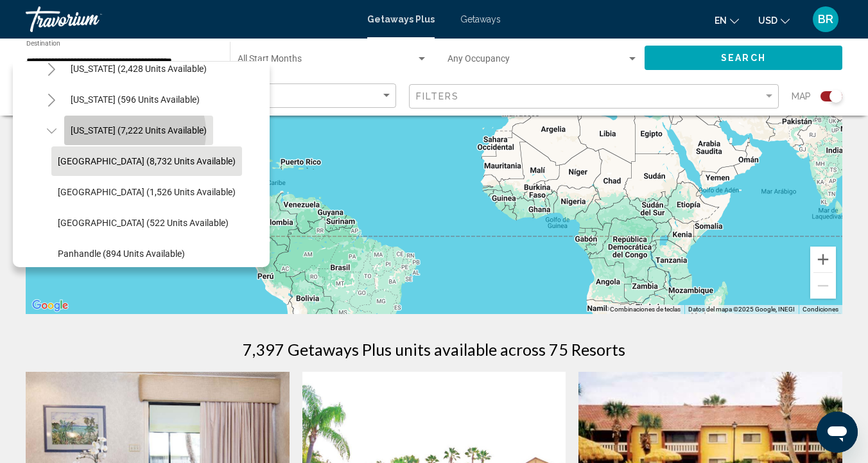
click at [134, 132] on span "[US_STATE] (7,222 units available)" at bounding box center [139, 130] width 136 height 10
type input "**********"
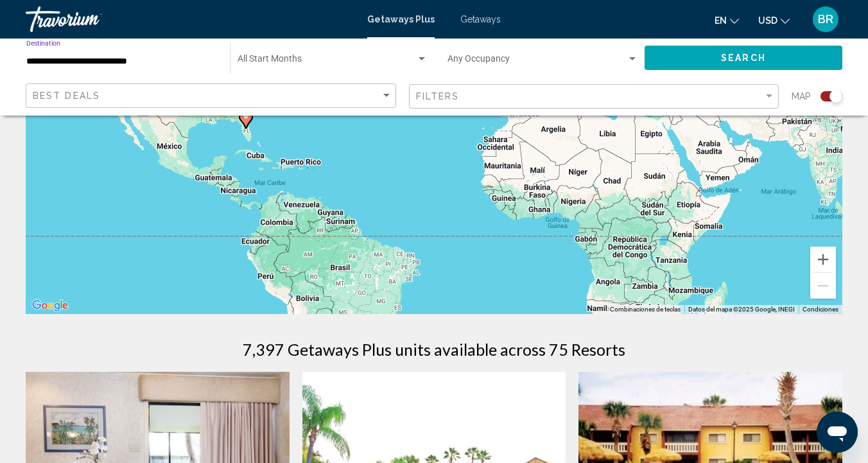
click at [719, 61] on button "Search" at bounding box center [743, 58] width 198 height 24
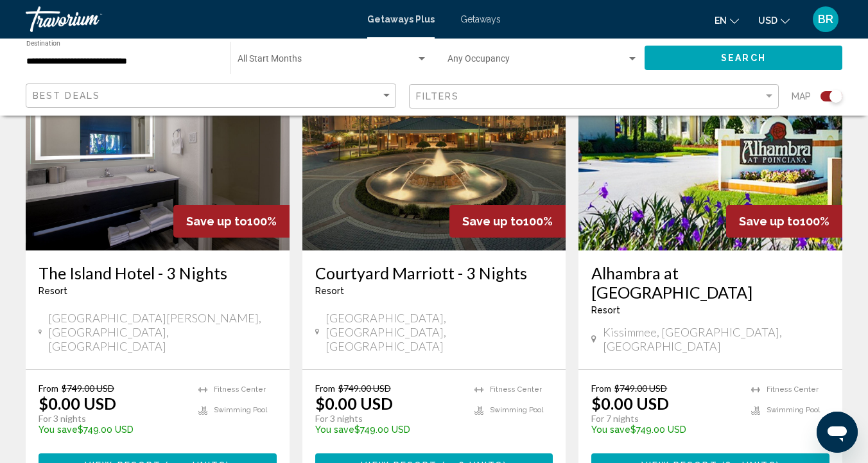
scroll to position [2044, 0]
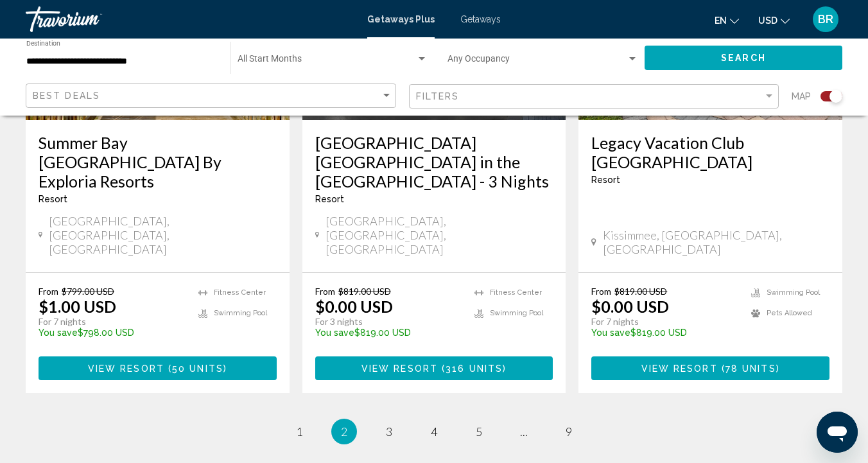
scroll to position [2105, 0]
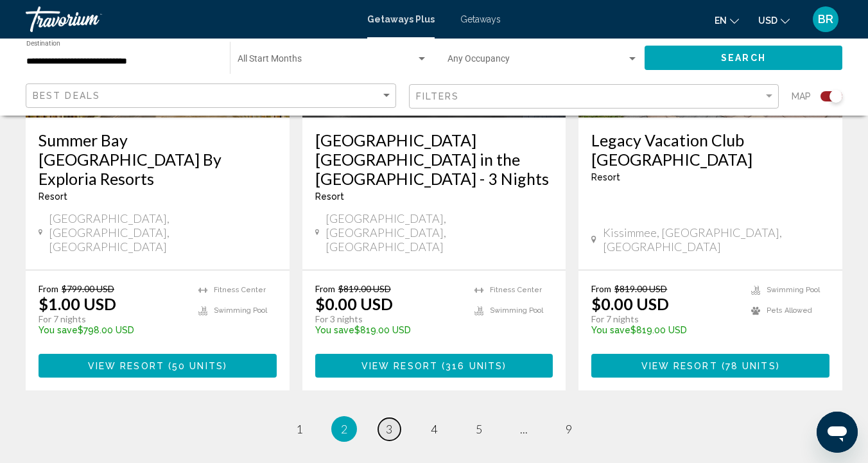
click at [383, 418] on link "page 3" at bounding box center [389, 429] width 22 height 22
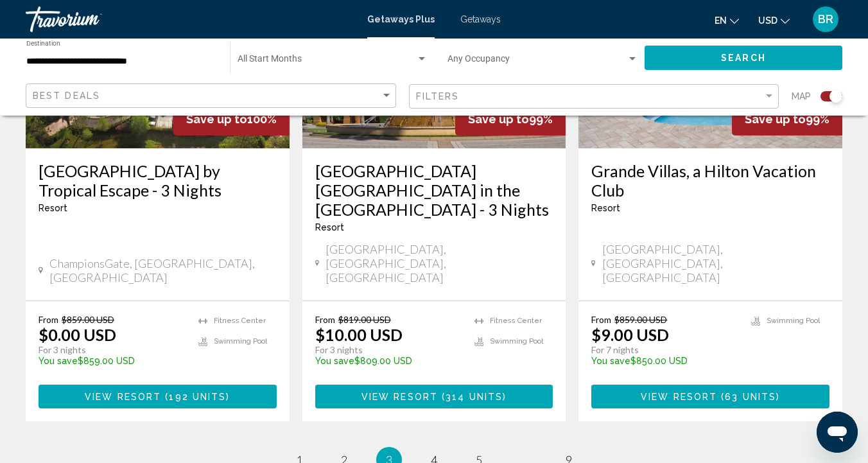
scroll to position [2098, 0]
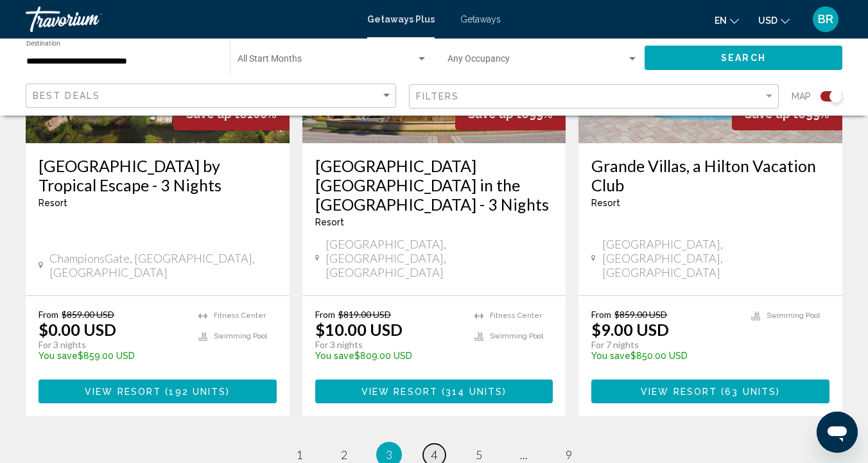
click at [432, 447] on span "4" at bounding box center [434, 454] width 6 height 14
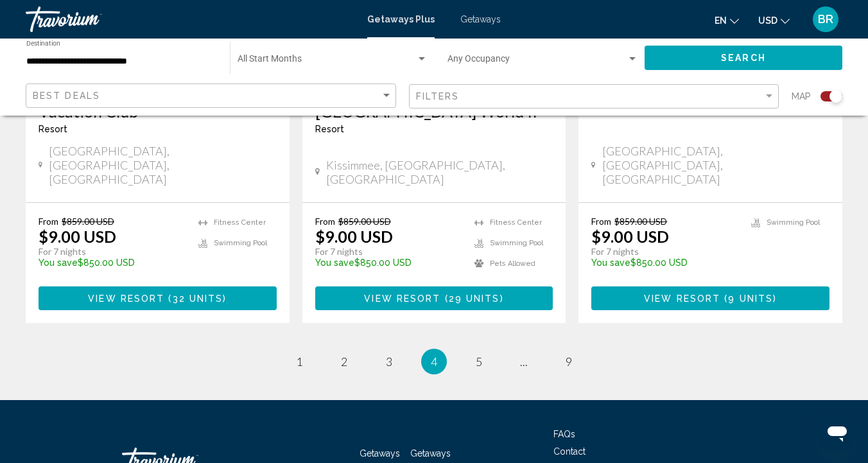
scroll to position [2152, 0]
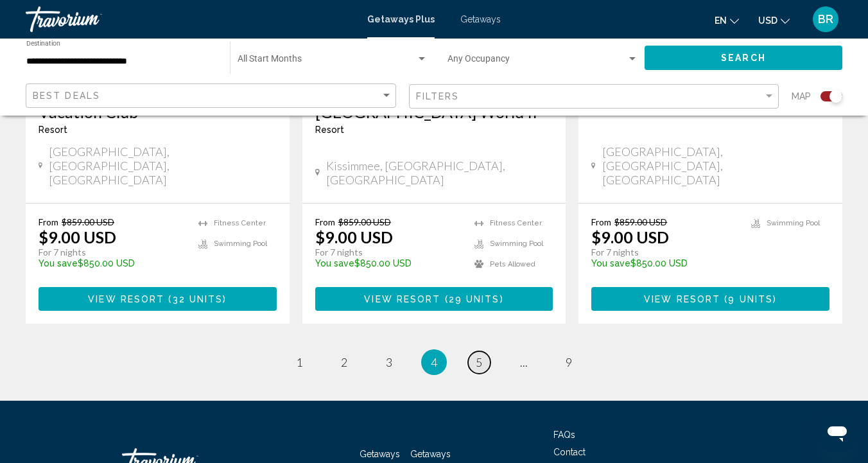
click at [478, 355] on span "5" at bounding box center [479, 362] width 6 height 14
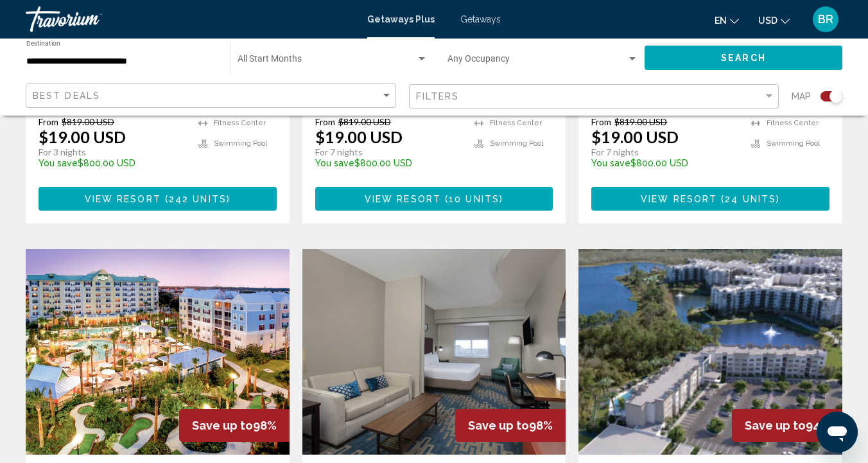
scroll to position [1800, 0]
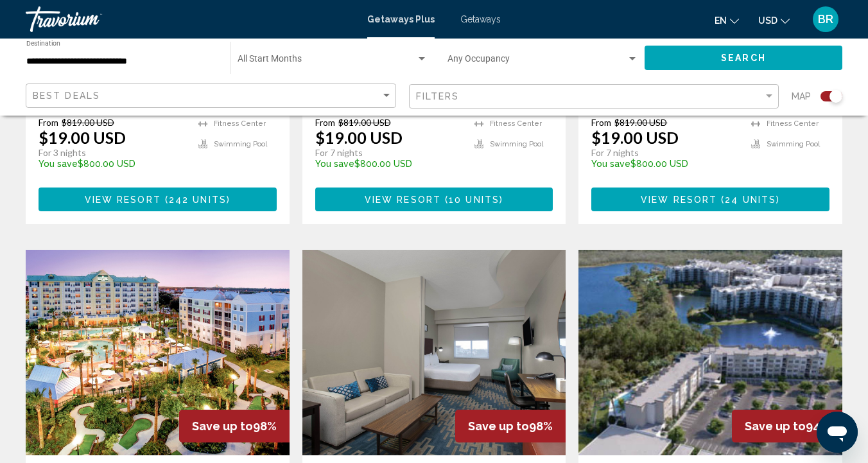
click at [471, 250] on img "Main content" at bounding box center [434, 352] width 264 height 205
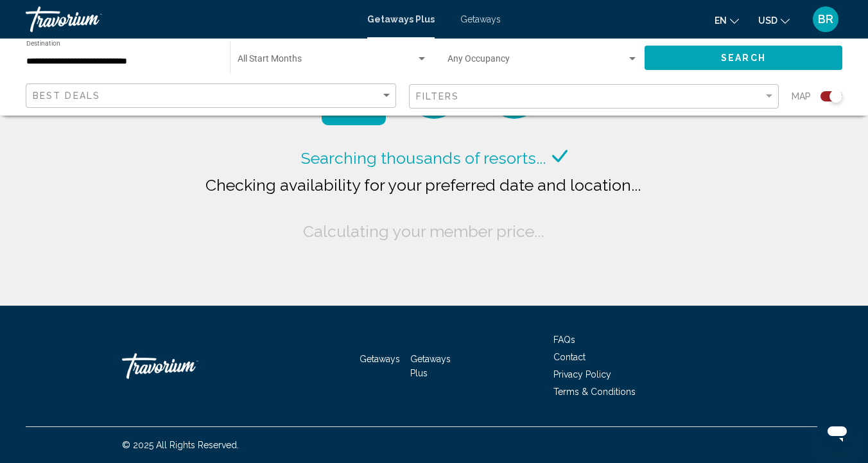
click at [415, 59] on span "Search widget" at bounding box center [326, 61] width 178 height 10
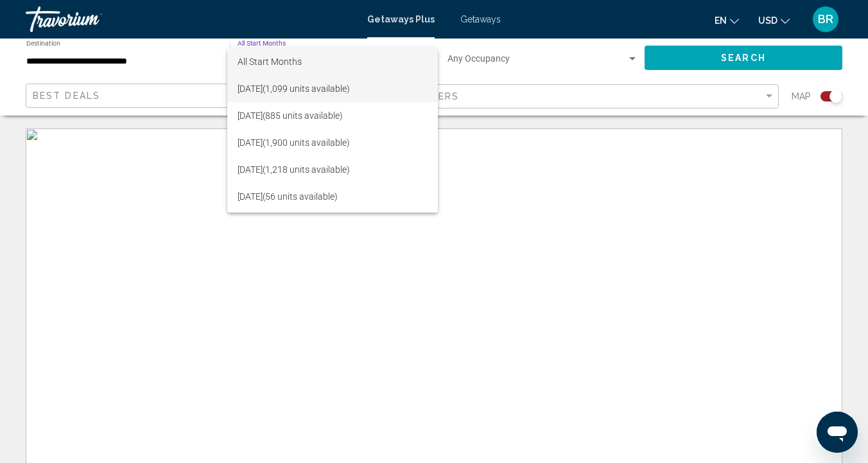
click at [321, 90] on span "[DATE] (1,099 units available)" at bounding box center [332, 88] width 190 height 27
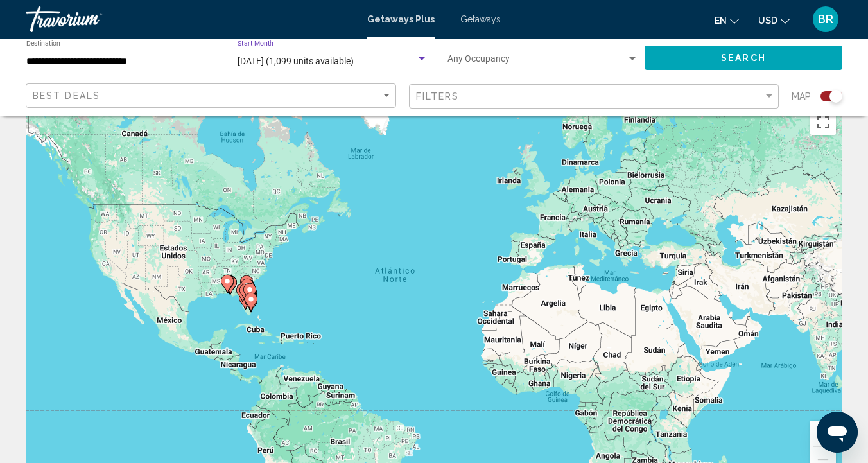
scroll to position [26, 0]
click at [662, 62] on button "Search" at bounding box center [743, 58] width 198 height 24
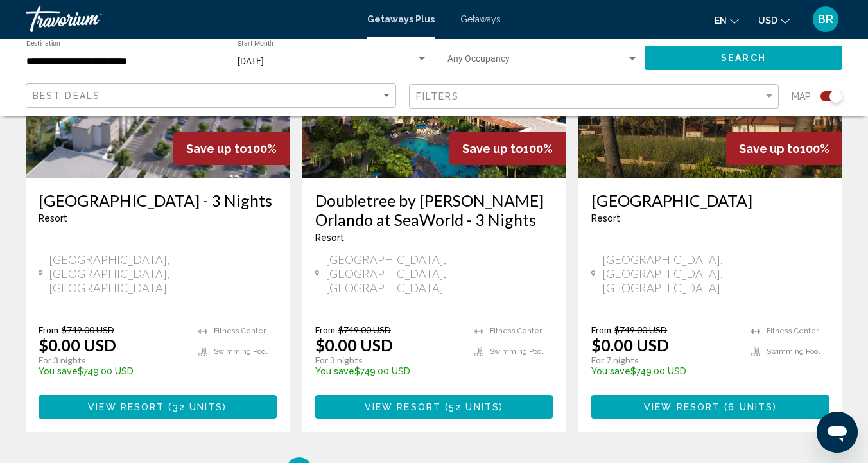
scroll to position [2137, 0]
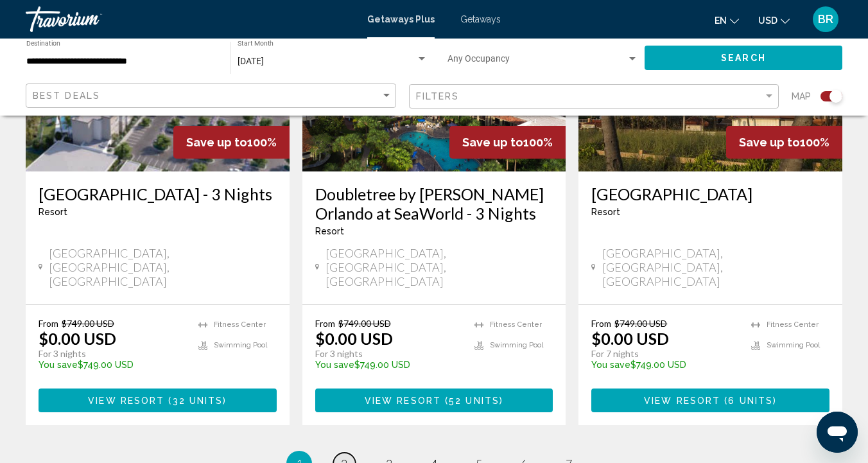
click at [343, 456] on span "2" at bounding box center [344, 463] width 6 height 14
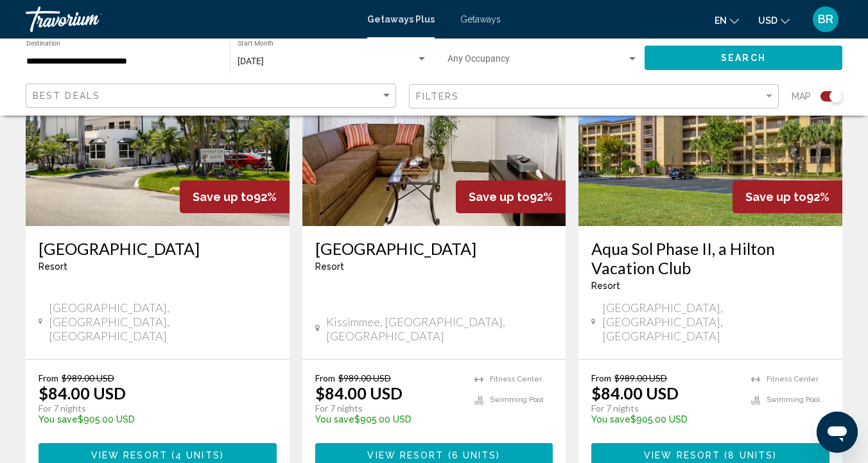
scroll to position [2084, 0]
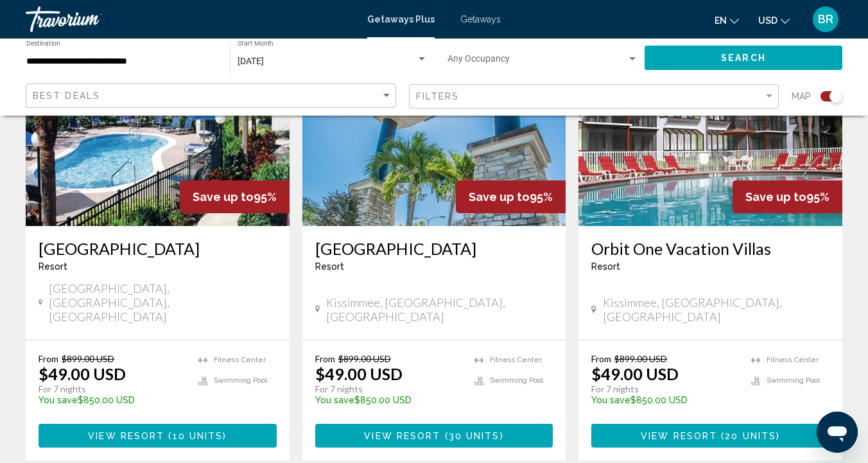
scroll to position [2005, 0]
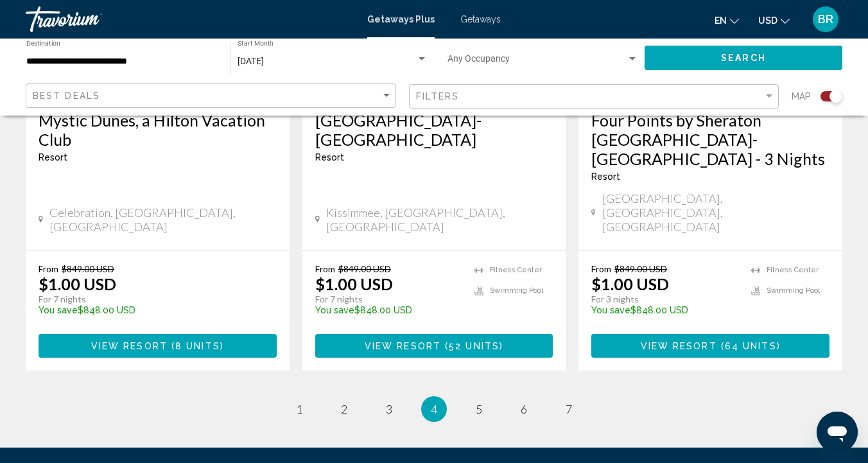
scroll to position [2152, 0]
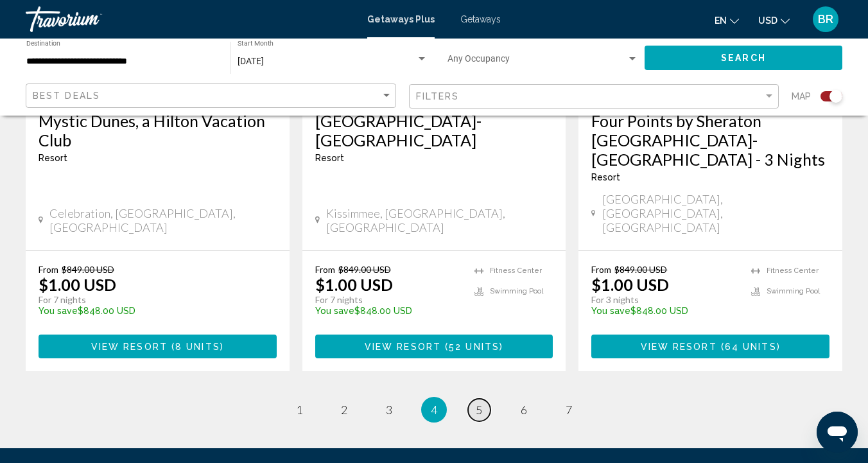
click at [473, 399] on link "page 5" at bounding box center [479, 410] width 22 height 22
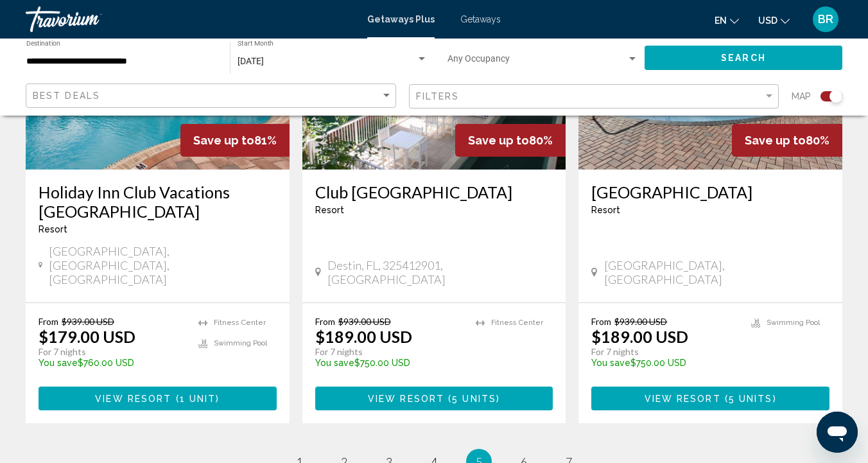
scroll to position [2052, 0]
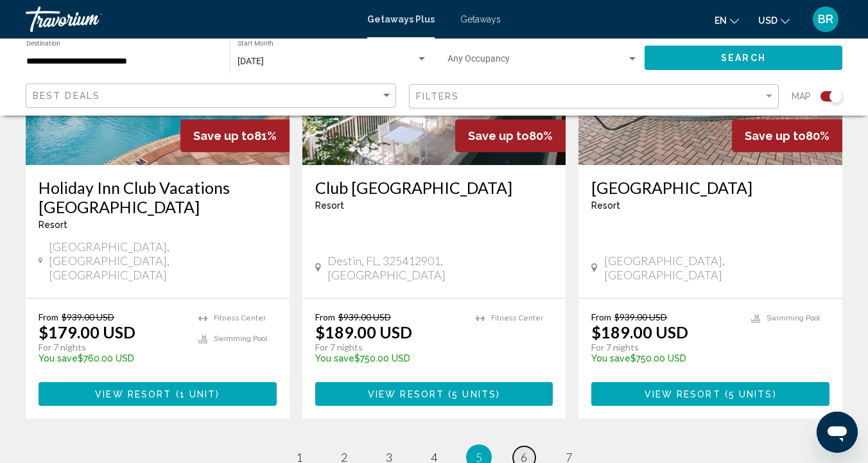
click at [528, 446] on link "page 6" at bounding box center [524, 457] width 22 height 22
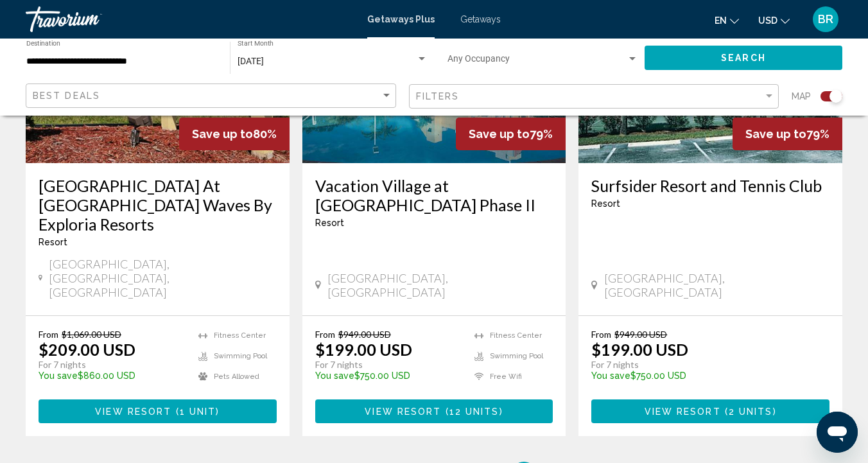
scroll to position [2024, 0]
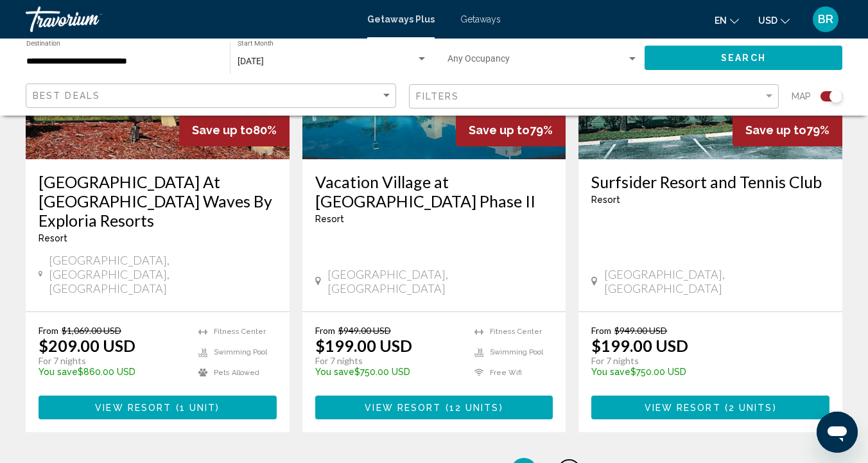
click at [560, 460] on link "page 7" at bounding box center [569, 471] width 22 height 22
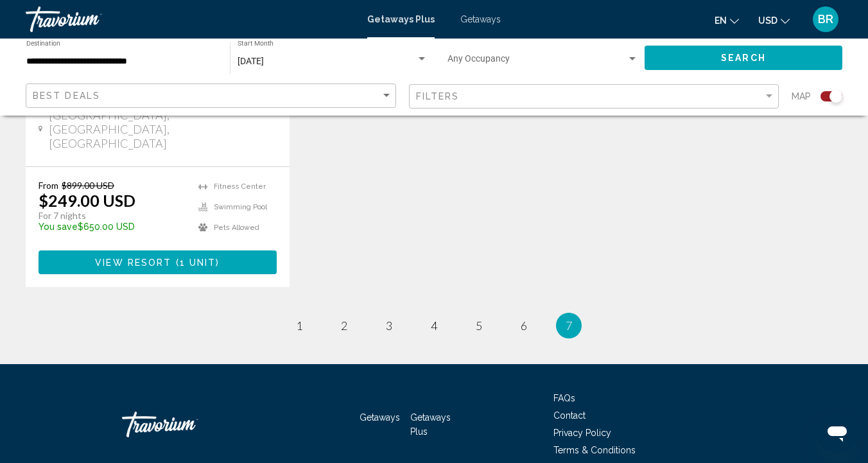
scroll to position [762, 0]
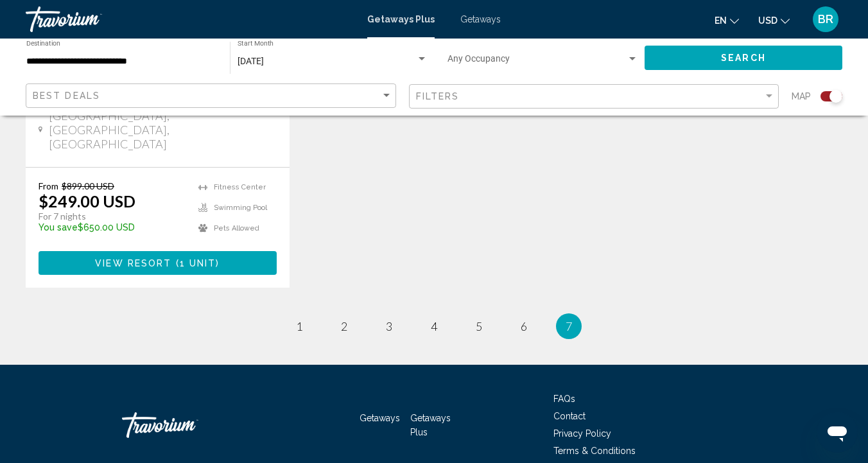
click at [421, 55] on div "Search widget" at bounding box center [422, 59] width 12 height 10
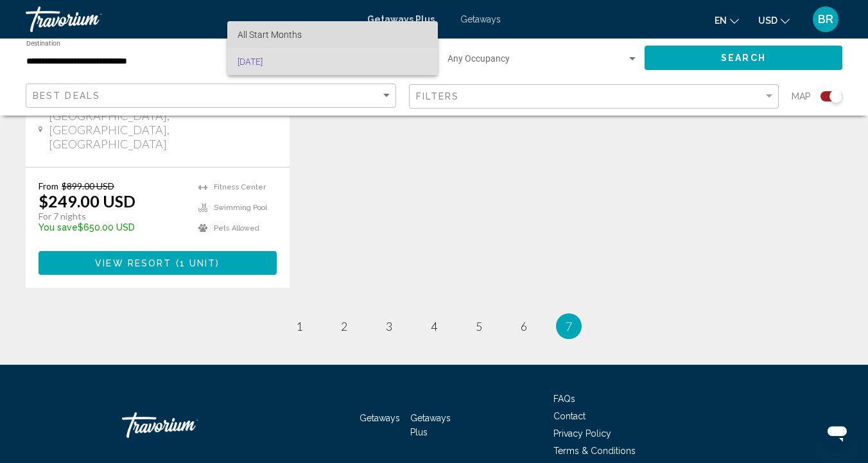
click at [401, 30] on span "All Start Months" at bounding box center [332, 34] width 190 height 27
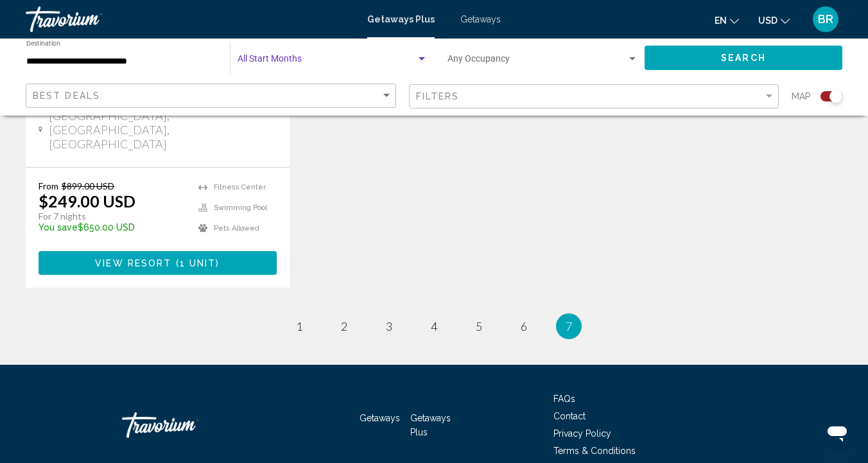
click at [734, 50] on button "Search" at bounding box center [743, 58] width 198 height 24
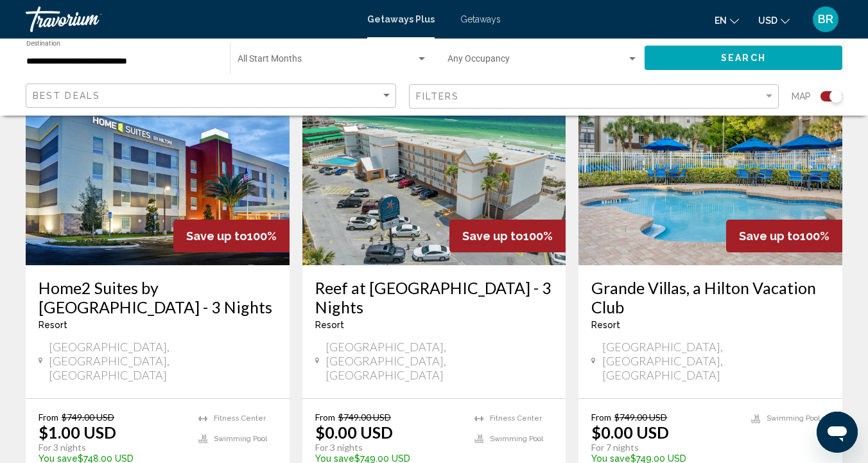
scroll to position [510, 0]
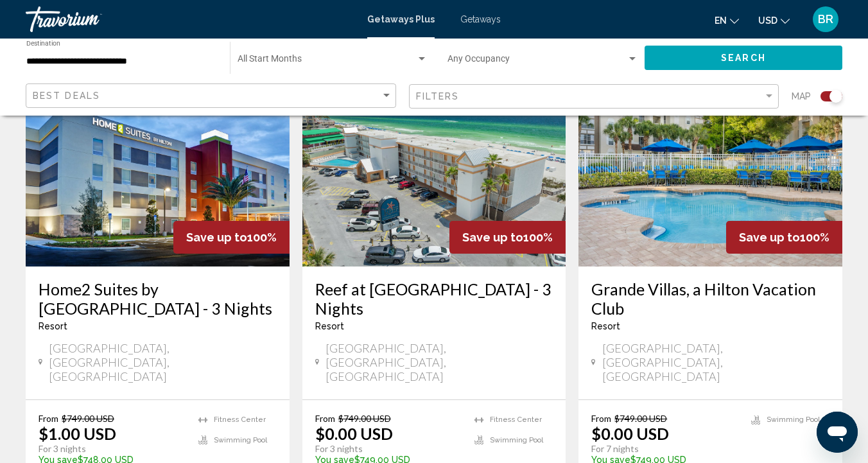
click at [119, 175] on img "Main content" at bounding box center [158, 163] width 264 height 205
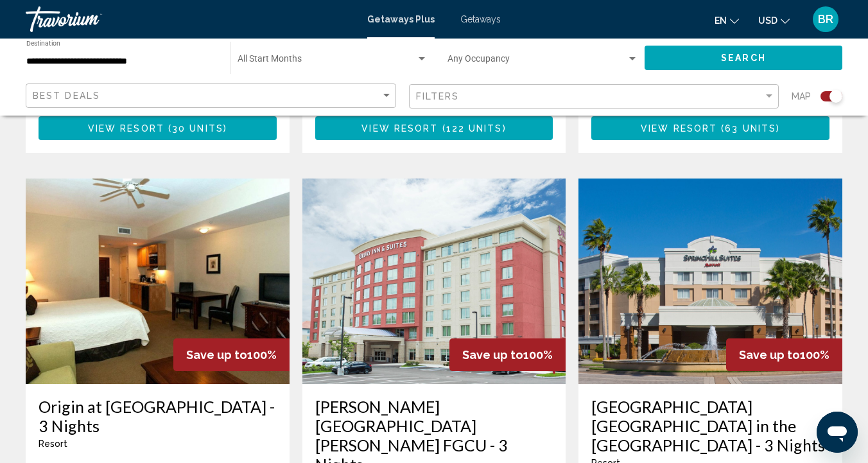
scroll to position [677, 0]
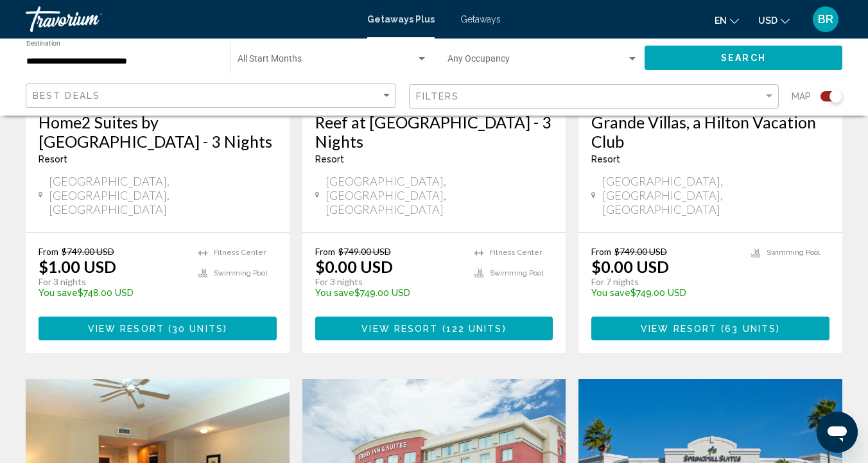
click at [829, 21] on span "BR" at bounding box center [825, 19] width 15 height 13
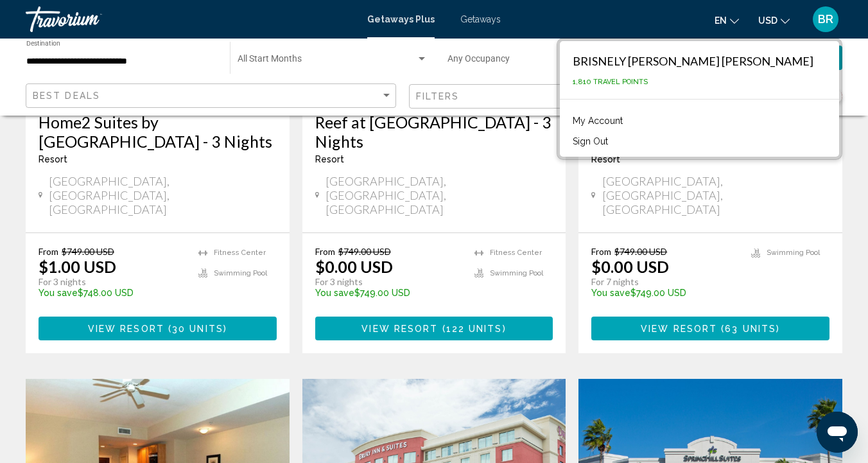
click at [203, 28] on link "Travorium" at bounding box center [190, 19] width 329 height 26
